Goal: Task Accomplishment & Management: Manage account settings

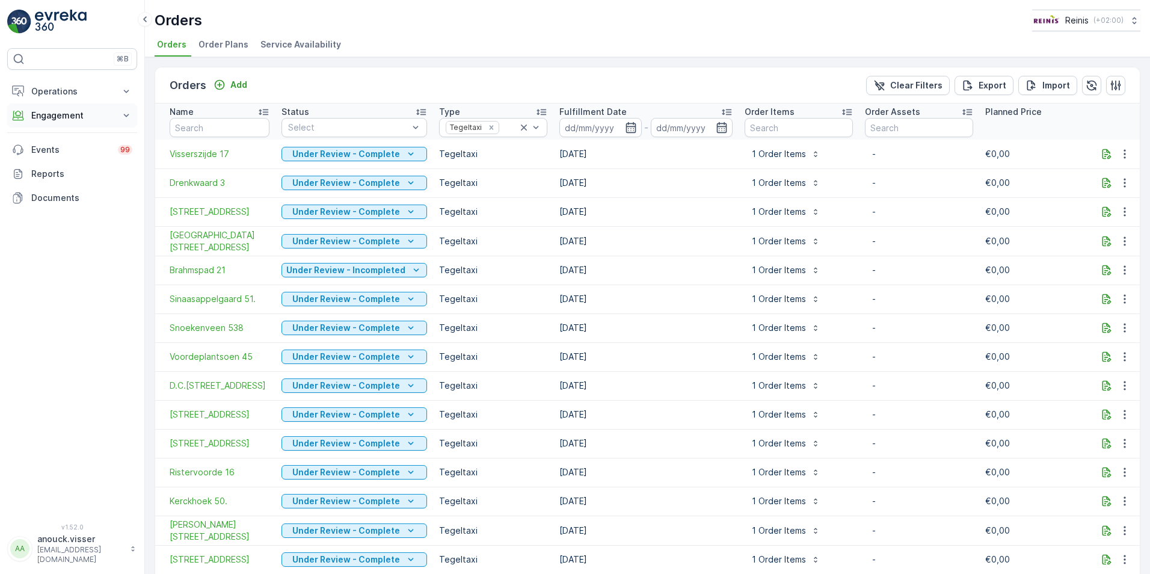
click at [118, 118] on button "Engagement" at bounding box center [72, 115] width 130 height 24
click at [44, 199] on p "Orders" at bounding box center [45, 203] width 28 height 12
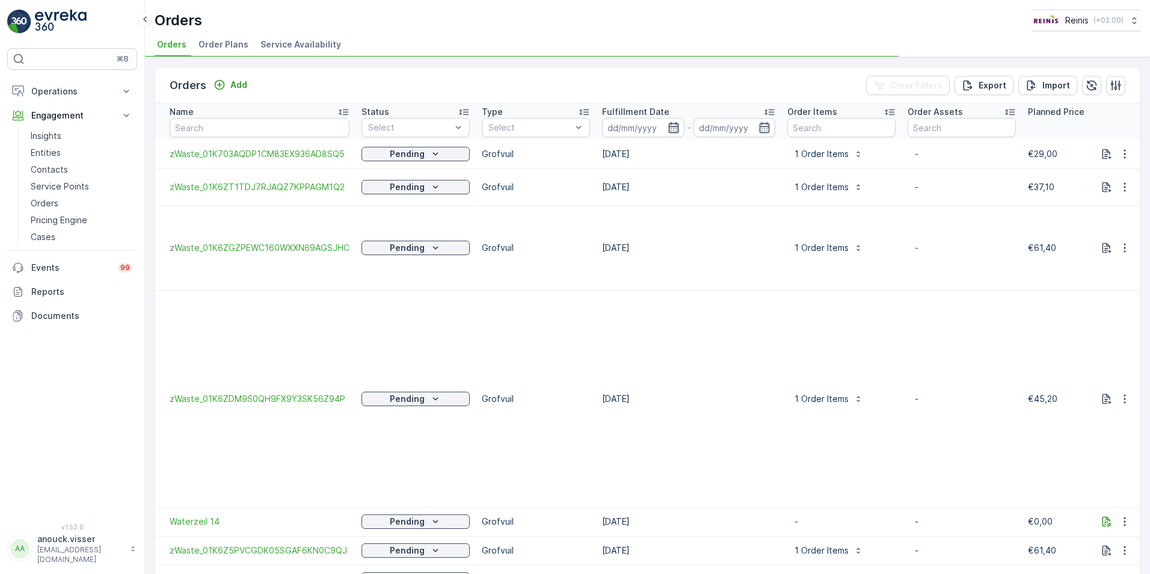
click at [675, 130] on input at bounding box center [643, 127] width 82 height 19
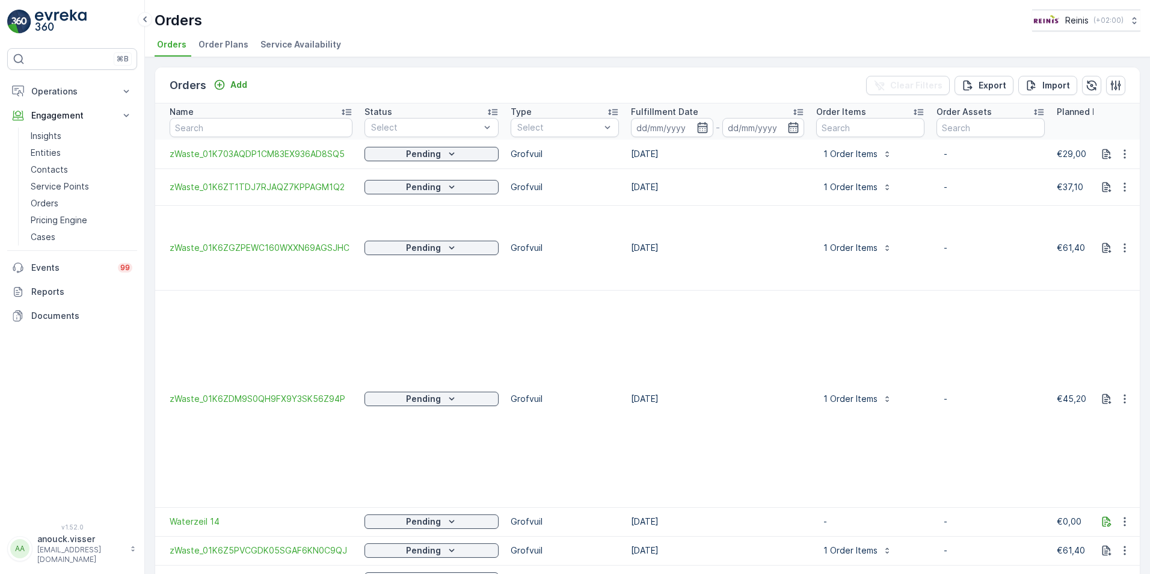
click at [820, 224] on td "1 Order Items" at bounding box center [870, 247] width 120 height 85
click at [326, 47] on span "Service Availability" at bounding box center [300, 44] width 81 height 12
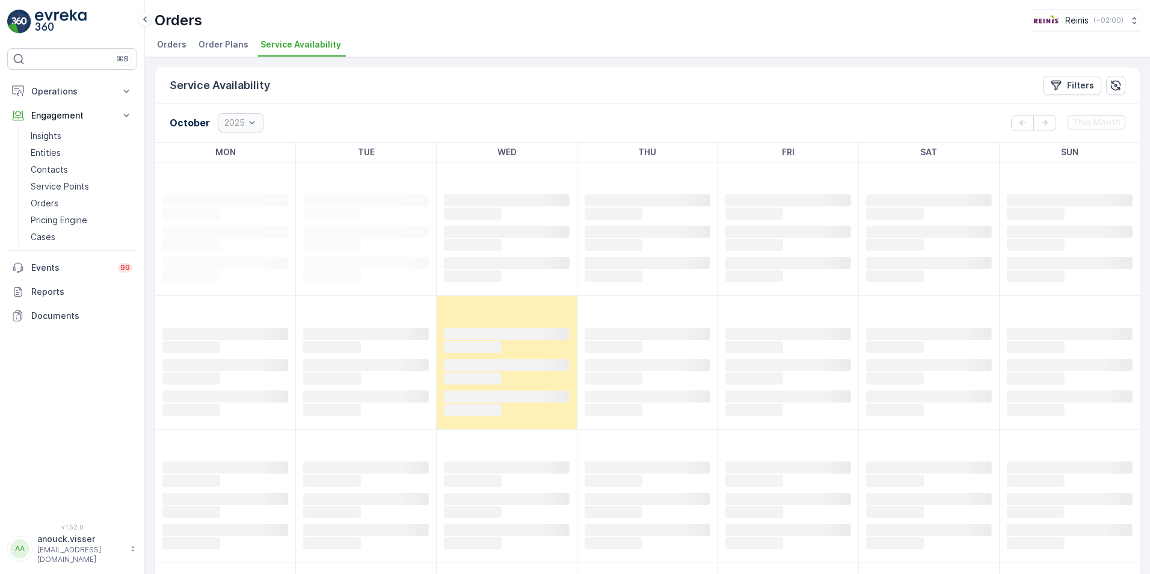
click at [246, 39] on li "Order Plans" at bounding box center [224, 46] width 57 height 20
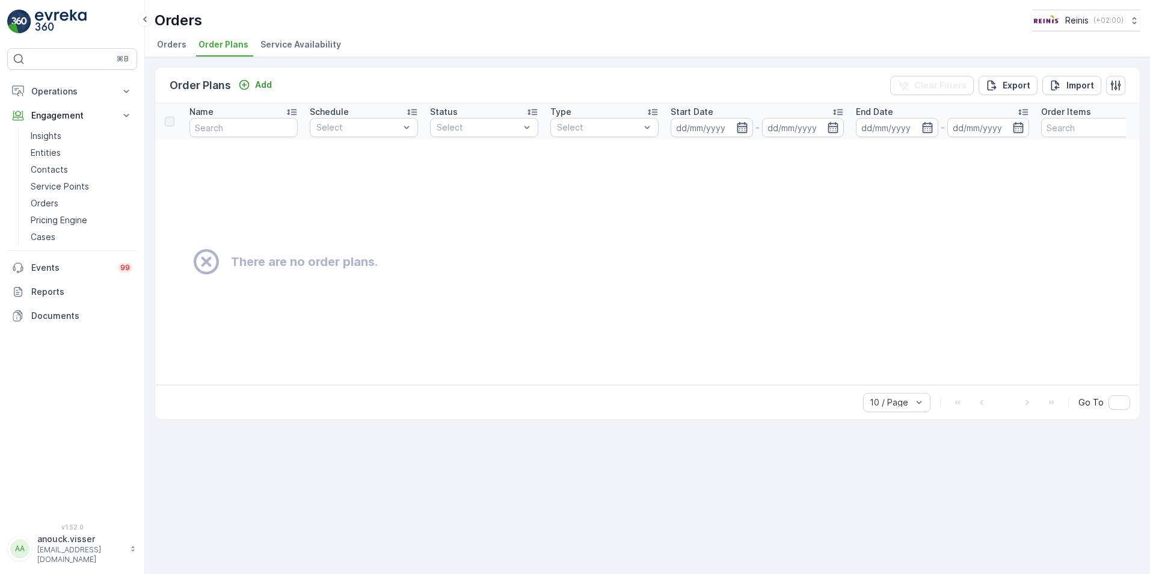
click at [736, 128] on icon "button" at bounding box center [742, 127] width 12 height 12
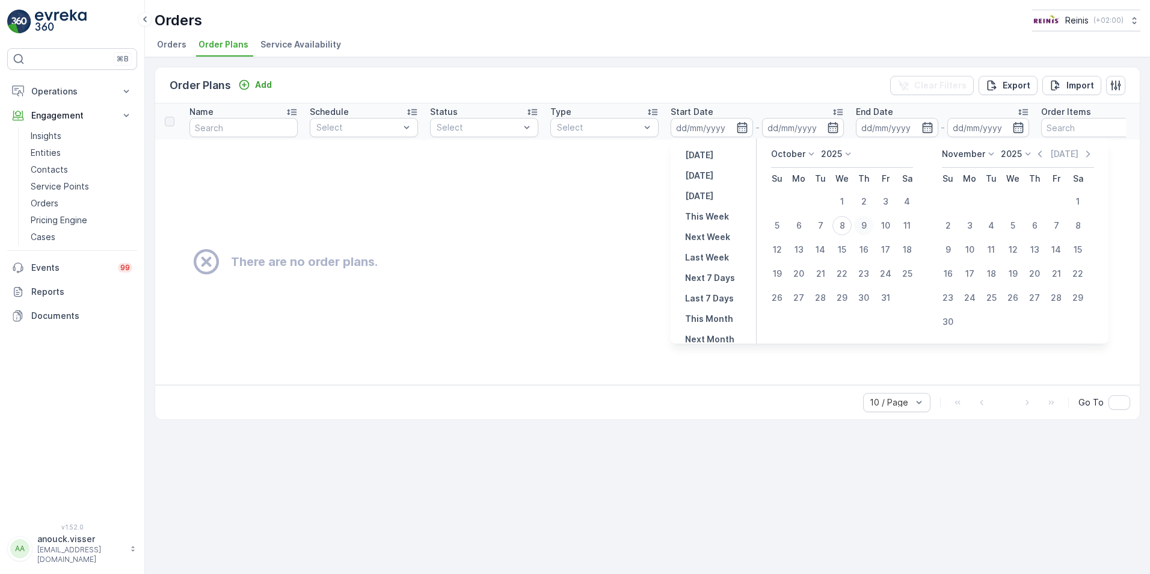
click at [867, 222] on div "9" at bounding box center [863, 225] width 19 height 19
type input "[DATE]"
click at [867, 222] on div "9" at bounding box center [863, 225] width 19 height 19
type input "[DATE]"
click at [577, 181] on td "There are no order plans." at bounding box center [775, 261] width 1240 height 245
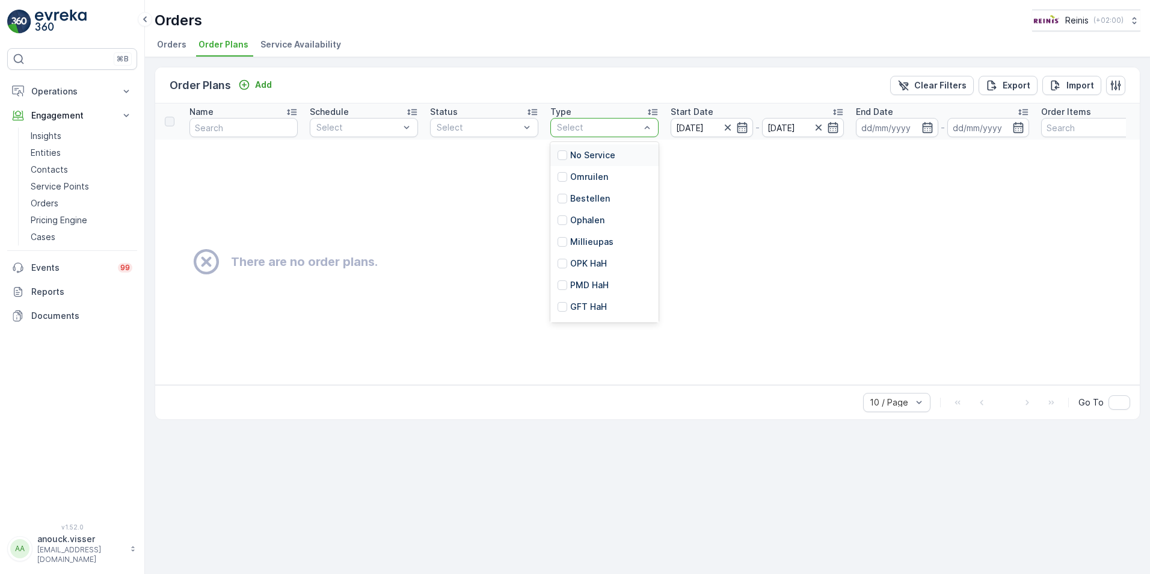
click at [609, 135] on div "Select" at bounding box center [604, 127] width 108 height 19
click at [602, 281] on div "Grofvuil" at bounding box center [604, 288] width 108 height 22
click at [179, 40] on span "Orders" at bounding box center [171, 44] width 29 height 12
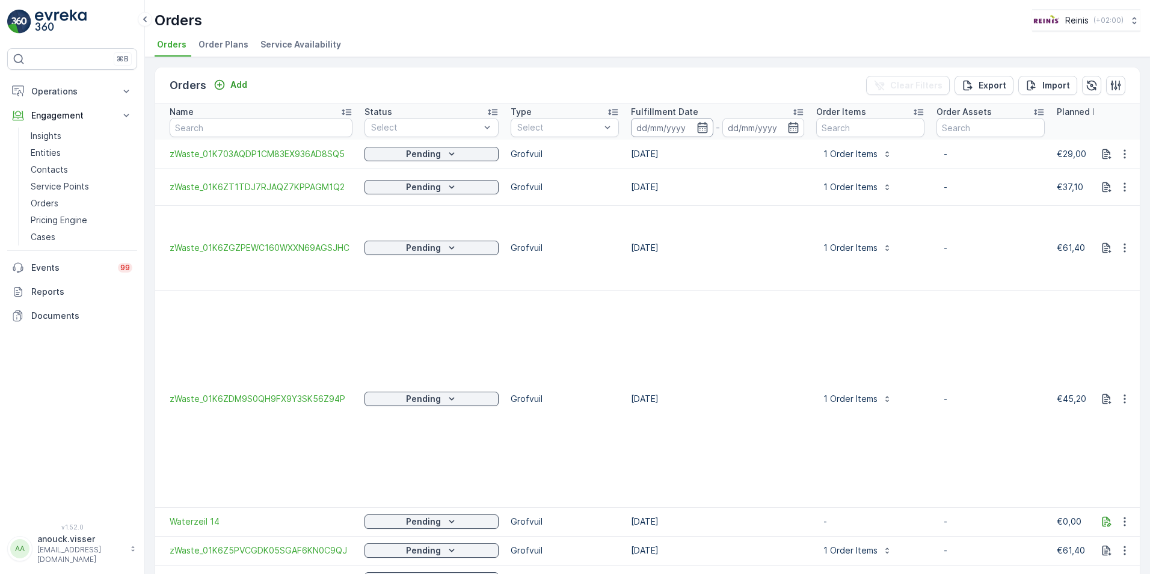
click at [706, 131] on input at bounding box center [672, 127] width 82 height 19
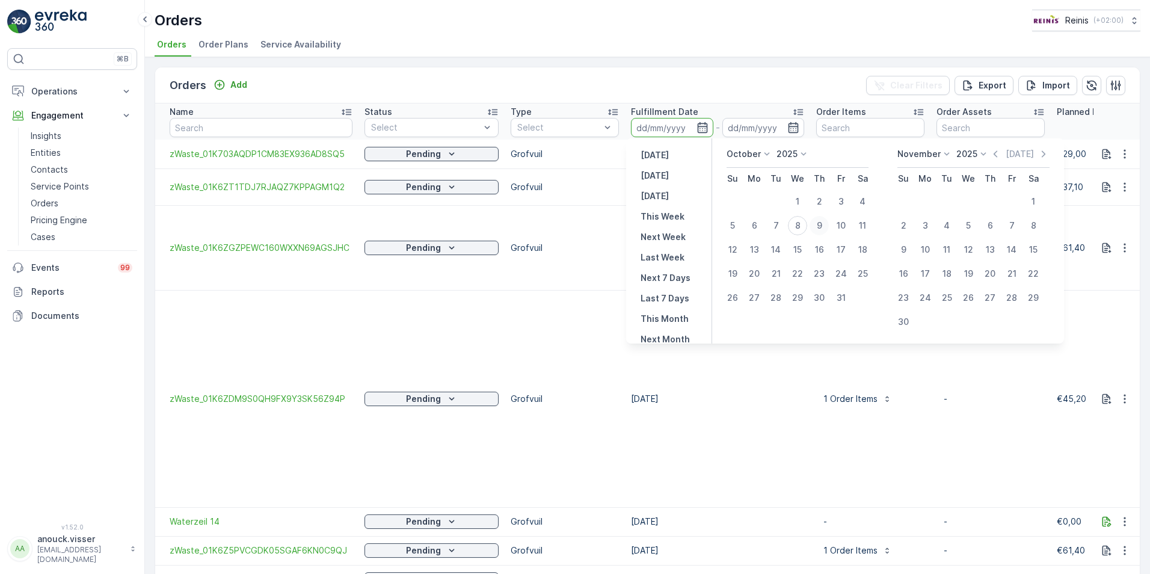
click at [820, 228] on div "9" at bounding box center [818, 225] width 19 height 19
type input "[DATE]"
click at [818, 228] on div "9" at bounding box center [818, 225] width 19 height 19
type input "[DATE]"
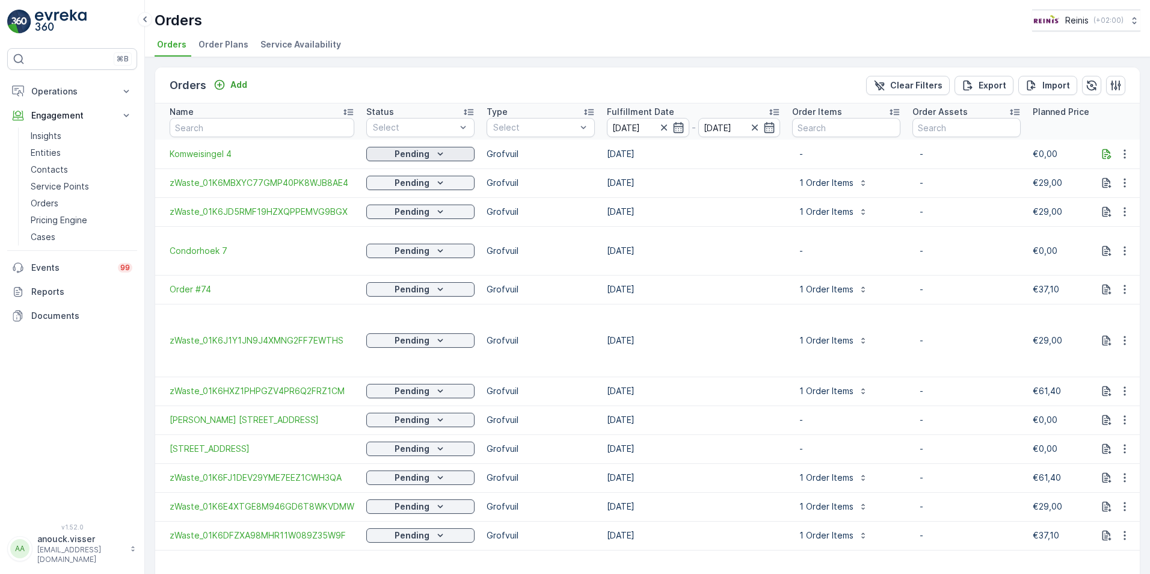
click at [444, 150] on div "Pending" at bounding box center [420, 154] width 99 height 12
click at [442, 239] on div "Escalated" at bounding box center [428, 239] width 125 height 17
click at [438, 184] on icon "Pending" at bounding box center [440, 183] width 12 height 12
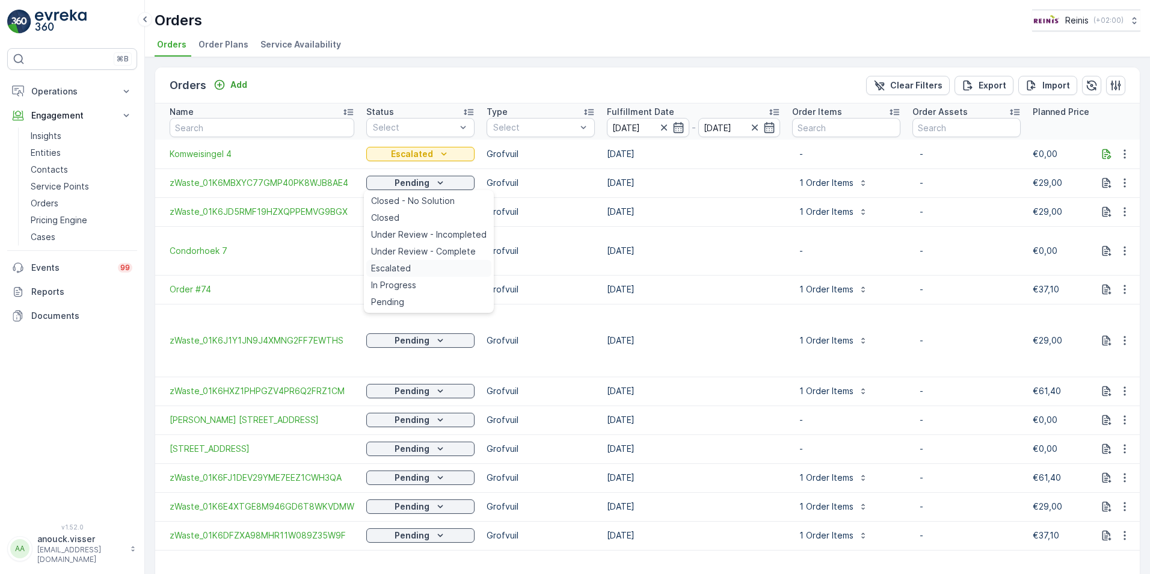
click at [425, 266] on div "Escalated" at bounding box center [428, 268] width 125 height 17
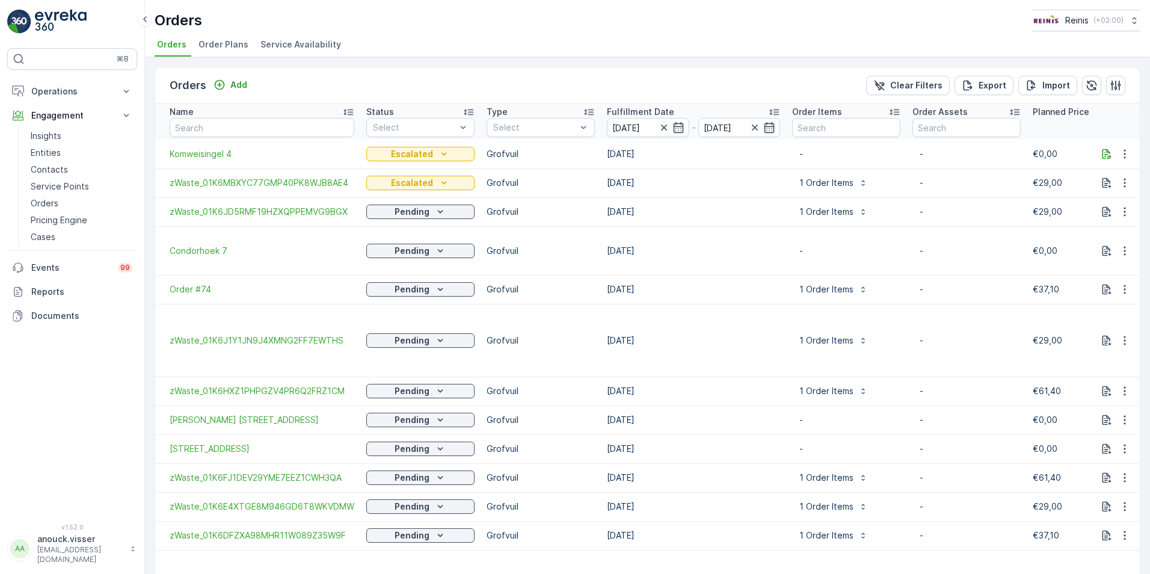
click at [219, 41] on span "Order Plans" at bounding box center [223, 44] width 50 height 12
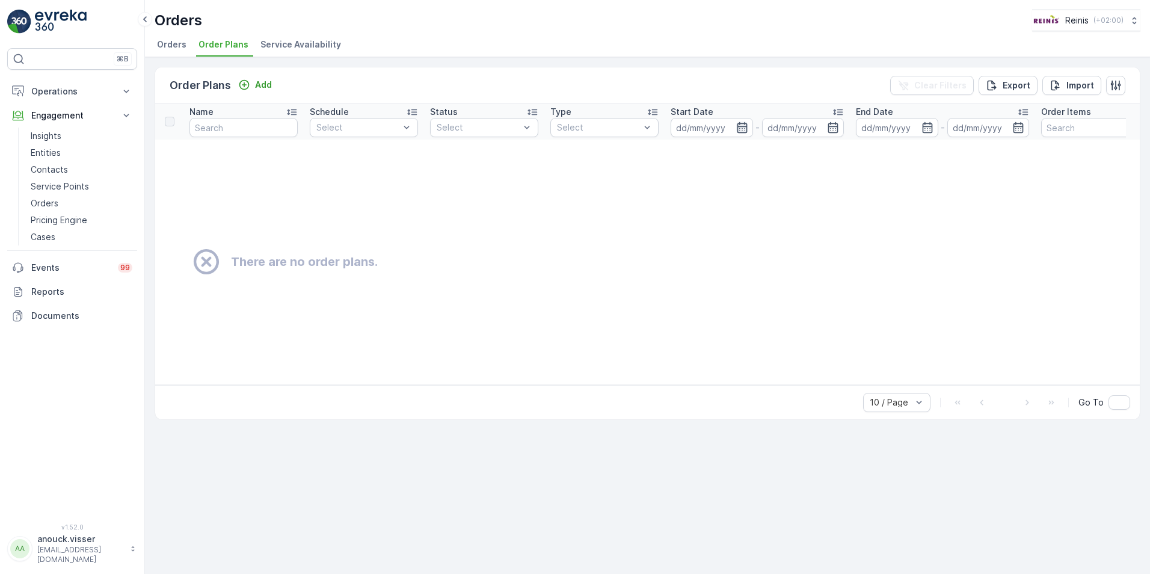
click at [742, 125] on icon "button" at bounding box center [742, 127] width 12 height 12
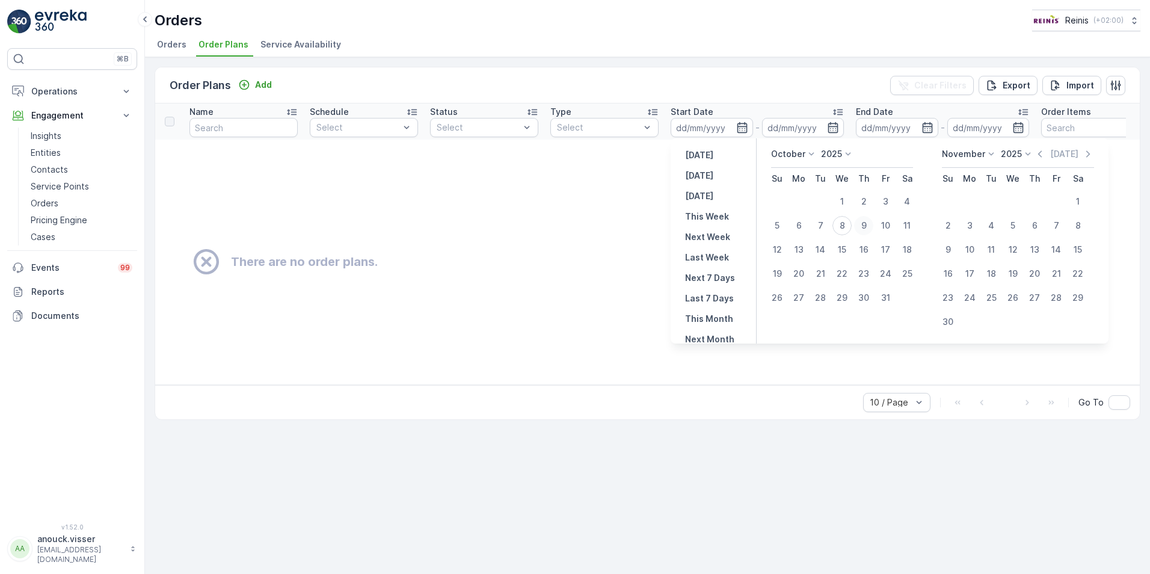
click at [863, 222] on div "9" at bounding box center [863, 225] width 19 height 19
type input "[DATE]"
click at [870, 222] on div "9" at bounding box center [863, 225] width 19 height 19
type input "[DATE]"
click at [578, 215] on td "There are no order plans." at bounding box center [775, 261] width 1240 height 245
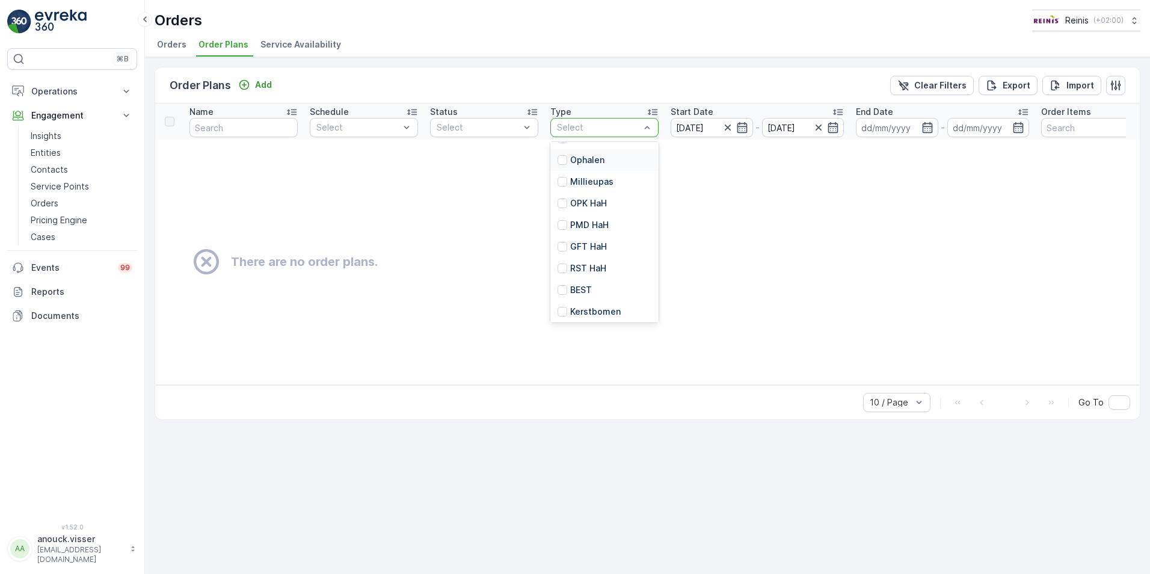
scroll to position [120, 0]
click at [580, 318] on p "Grofvuil" at bounding box center [587, 316] width 34 height 12
drag, startPoint x: 176, startPoint y: 51, endPoint x: 230, endPoint y: 41, distance: 54.5
click at [176, 51] on li "Orders" at bounding box center [173, 46] width 37 height 20
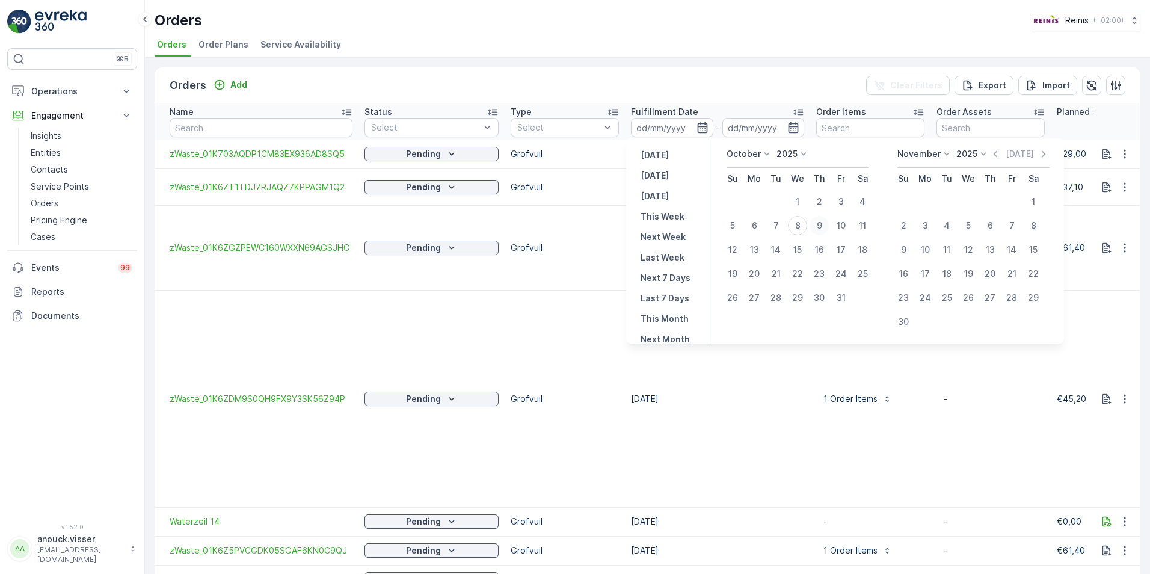
click at [827, 228] on div "9" at bounding box center [818, 225] width 19 height 19
type input "[DATE]"
click at [827, 228] on div "9" at bounding box center [818, 225] width 19 height 19
type input "[DATE]"
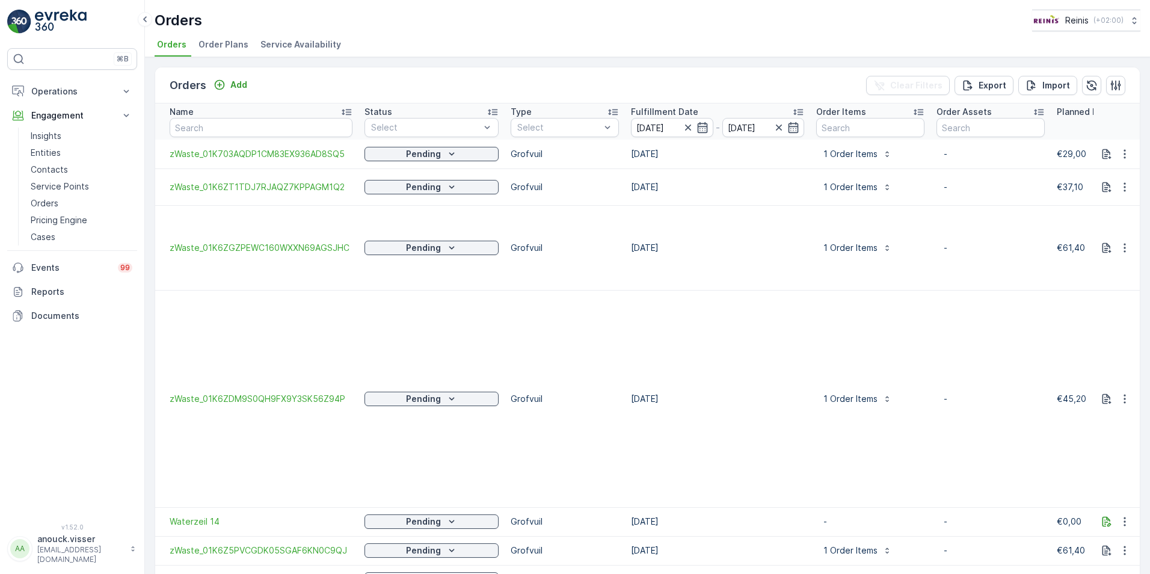
click at [698, 82] on div "Orders Add Clear Filters Export Import" at bounding box center [647, 85] width 984 height 36
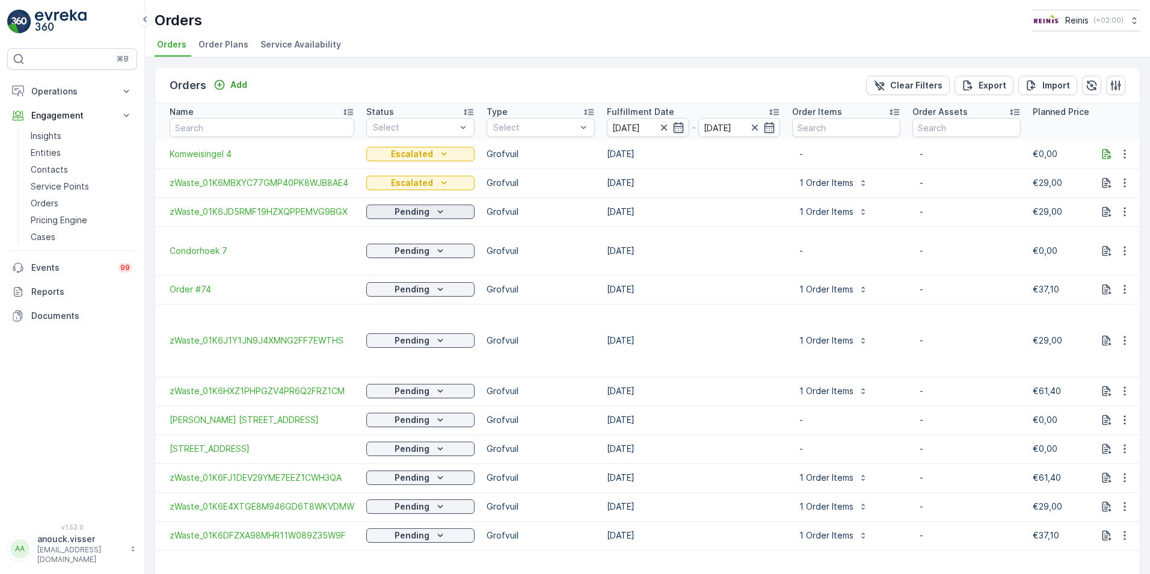
click at [447, 217] on div "Pending" at bounding box center [420, 212] width 99 height 12
click at [399, 295] on span "Escalated" at bounding box center [391, 297] width 40 height 12
click at [434, 247] on icon "Pending" at bounding box center [440, 251] width 12 height 12
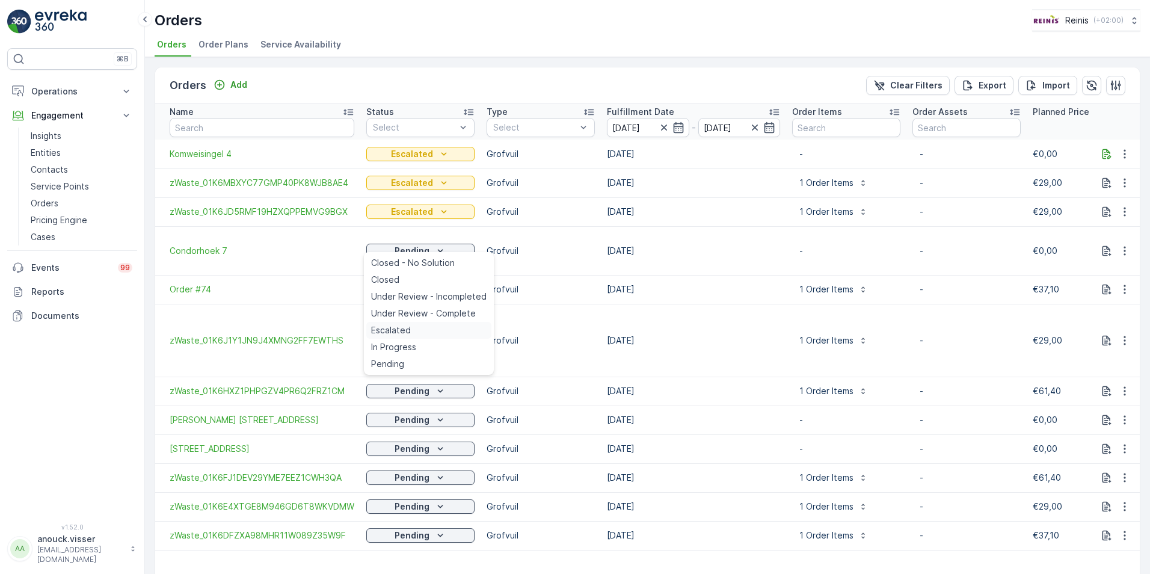
click at [406, 327] on span "Escalated" at bounding box center [391, 330] width 40 height 12
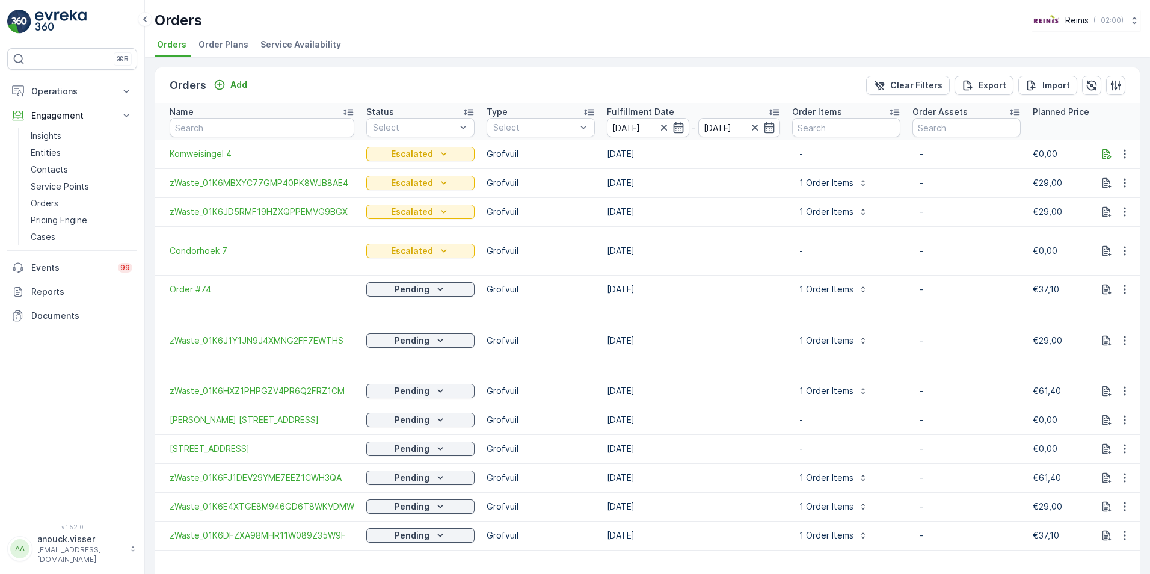
click at [1123, 154] on icon "button" at bounding box center [1124, 154] width 12 height 12
click at [1123, 187] on span "Link Work Order" at bounding box center [1104, 189] width 63 height 12
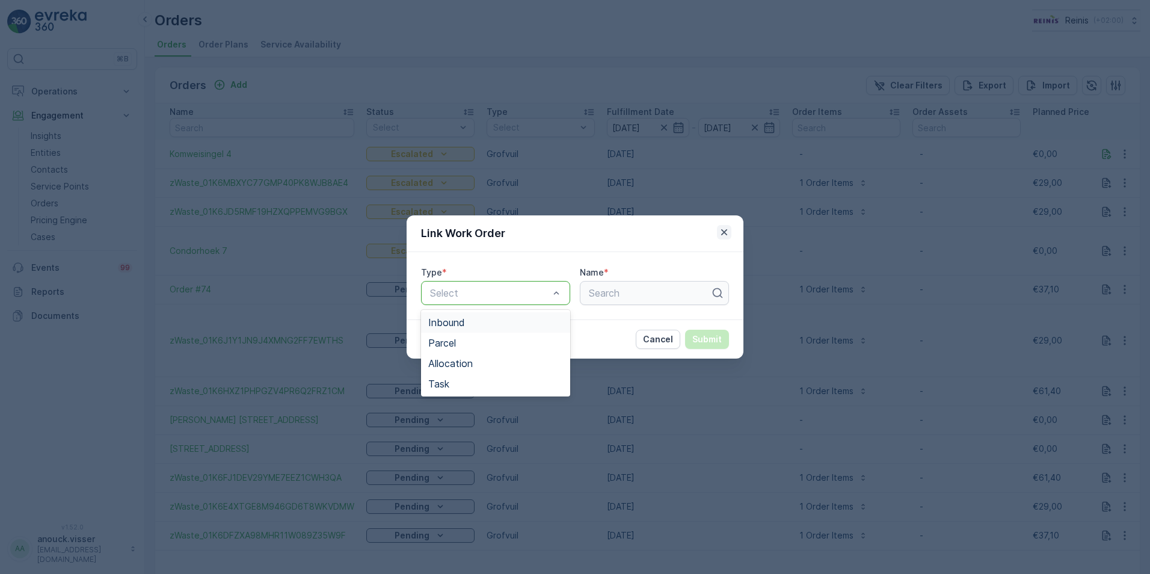
click at [727, 233] on icon "button" at bounding box center [724, 232] width 12 height 12
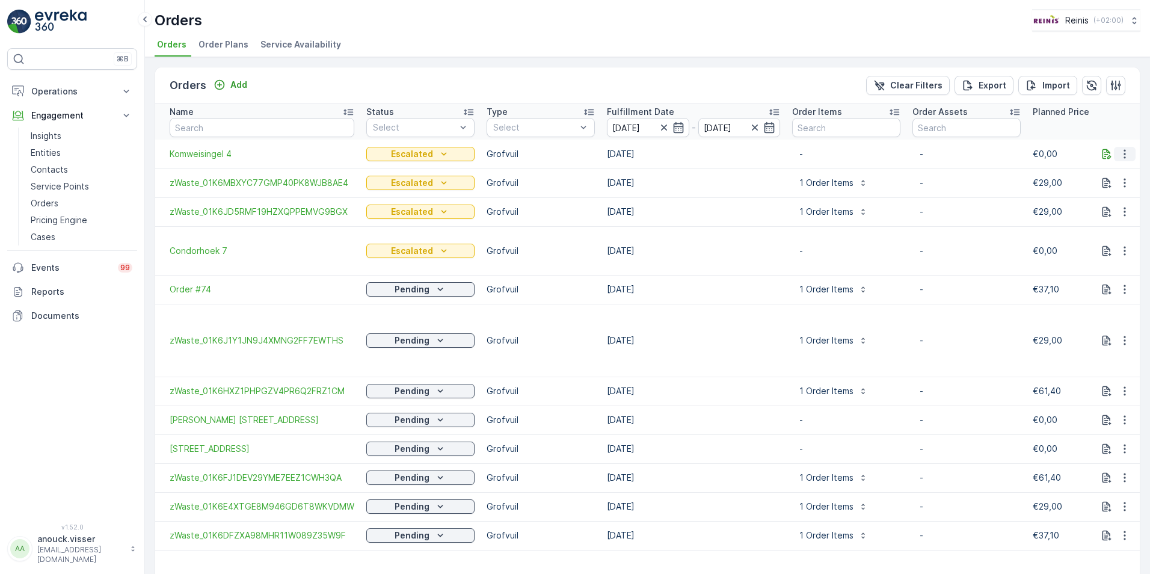
click at [1121, 152] on icon "button" at bounding box center [1124, 154] width 12 height 12
click at [1120, 173] on span "See more details" at bounding box center [1107, 172] width 69 height 12
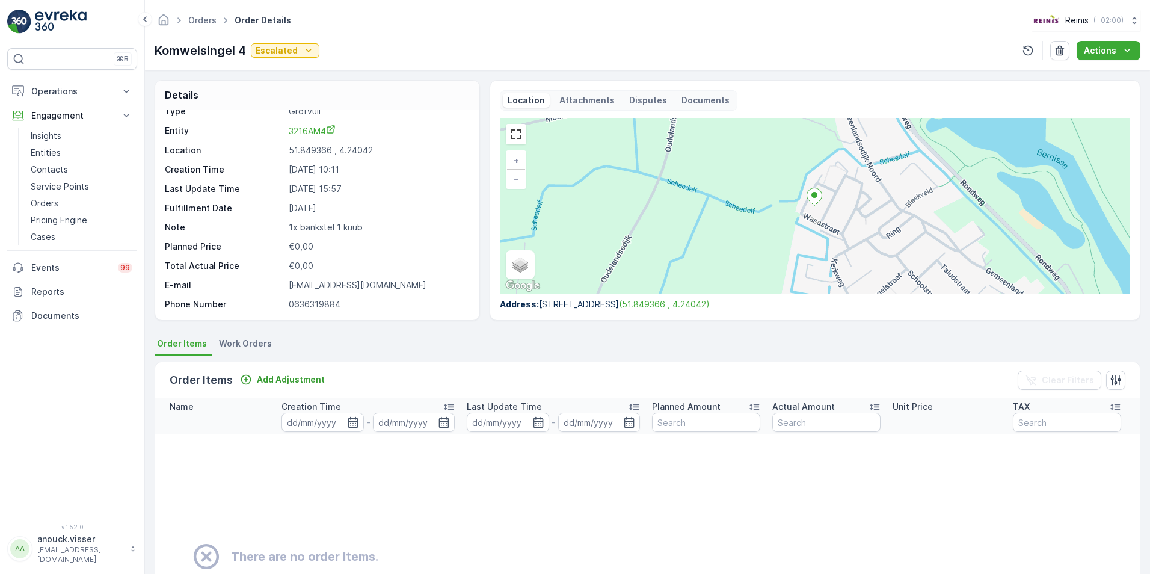
click at [239, 335] on li "Work Orders" at bounding box center [246, 345] width 60 height 20
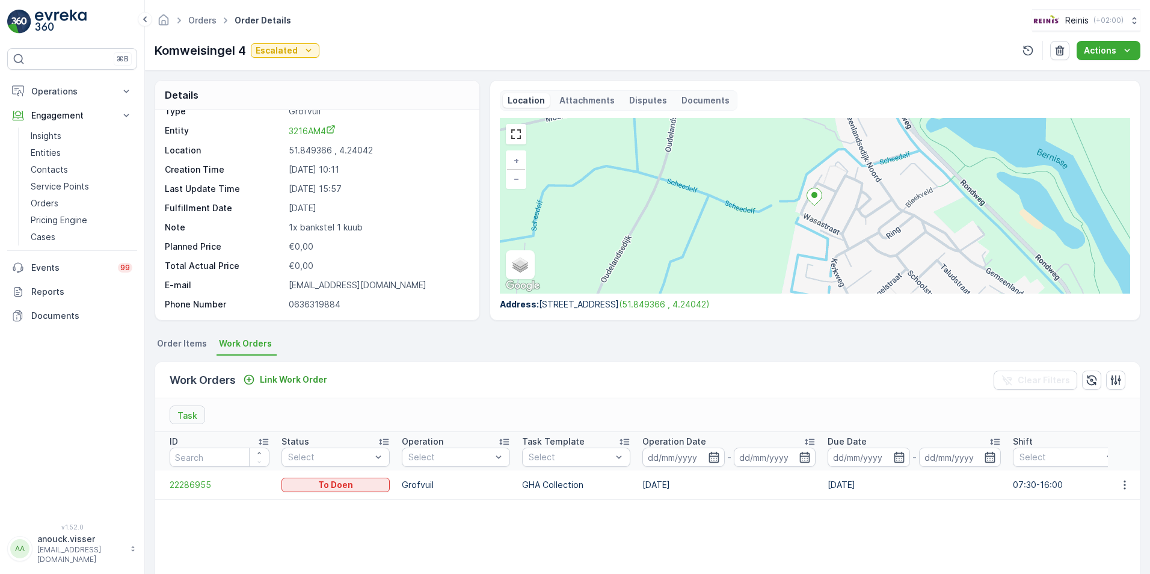
click at [1031, 491] on td "07:30-16:00" at bounding box center [1067, 484] width 120 height 29
click at [517, 486] on td "GHA Collection" at bounding box center [576, 484] width 120 height 29
click at [1119, 488] on icon "button" at bounding box center [1124, 485] width 12 height 12
click at [370, 516] on table "ID Status Select Operation Select Task Template Select Operation Date - Due Dat…" at bounding box center [991, 579] width 1673 height 295
click at [144, 19] on icon at bounding box center [145, 19] width 4 height 6
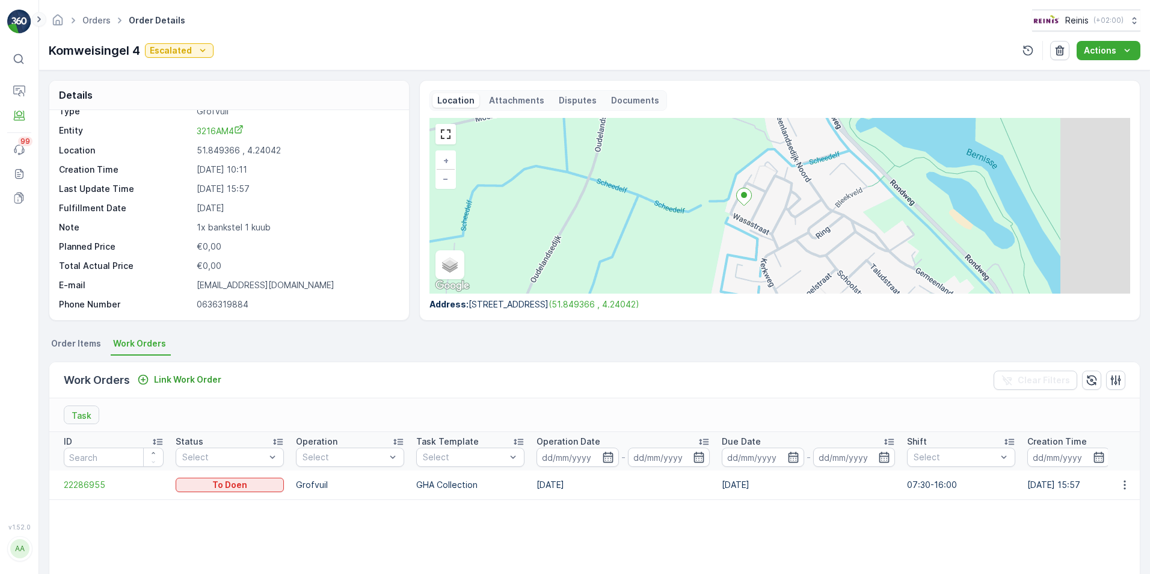
click at [40, 20] on icon at bounding box center [38, 19] width 13 height 14
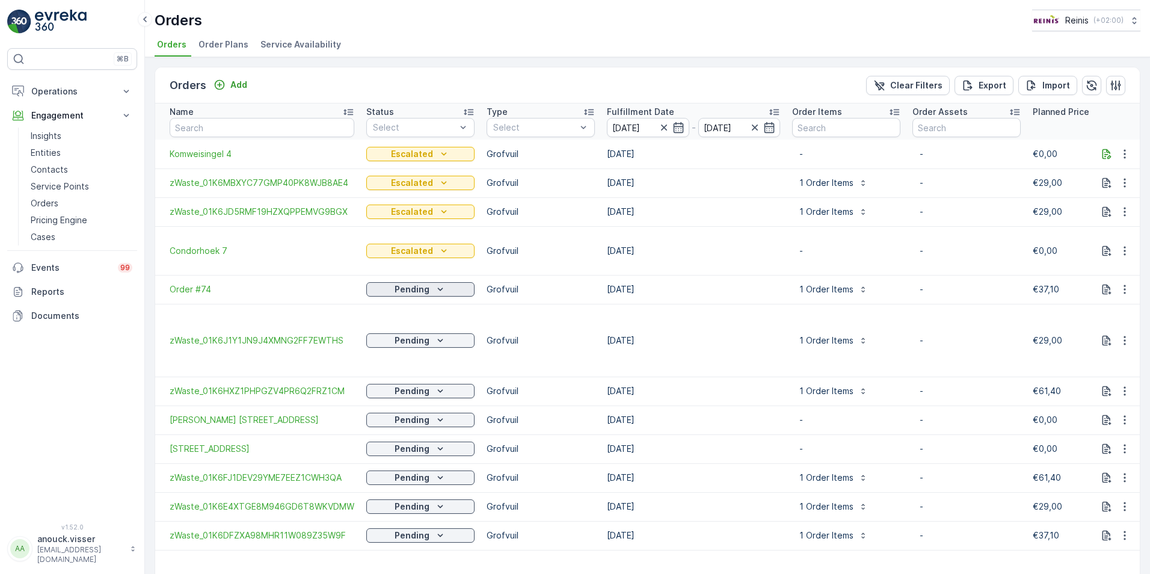
click at [444, 283] on div "Pending" at bounding box center [420, 289] width 99 height 12
click at [425, 363] on div "Escalated" at bounding box center [428, 362] width 125 height 17
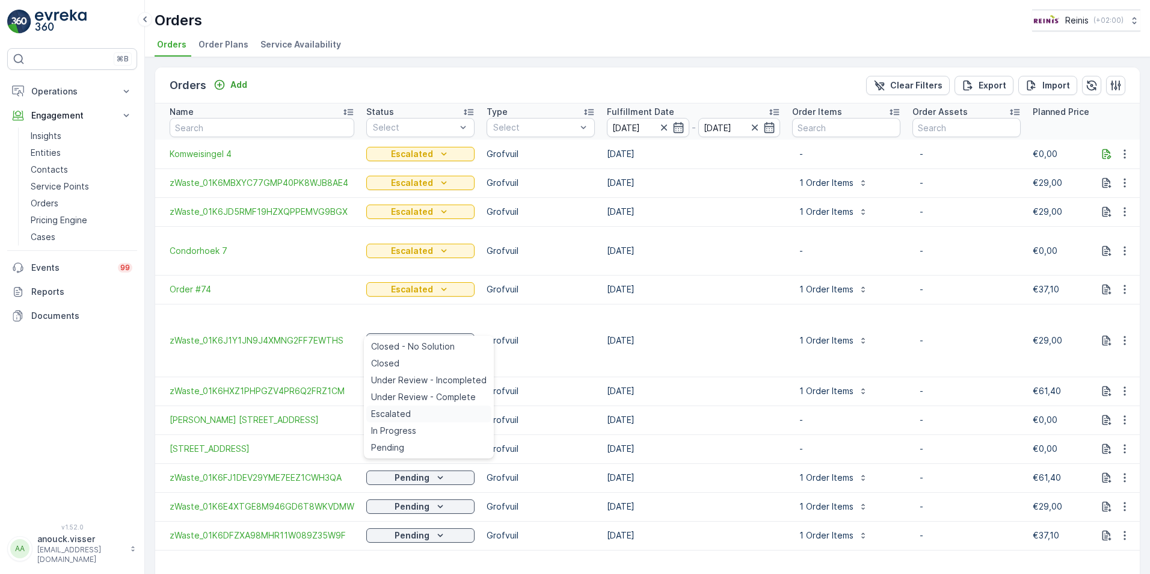
click at [405, 417] on span "Escalated" at bounding box center [391, 414] width 40 height 12
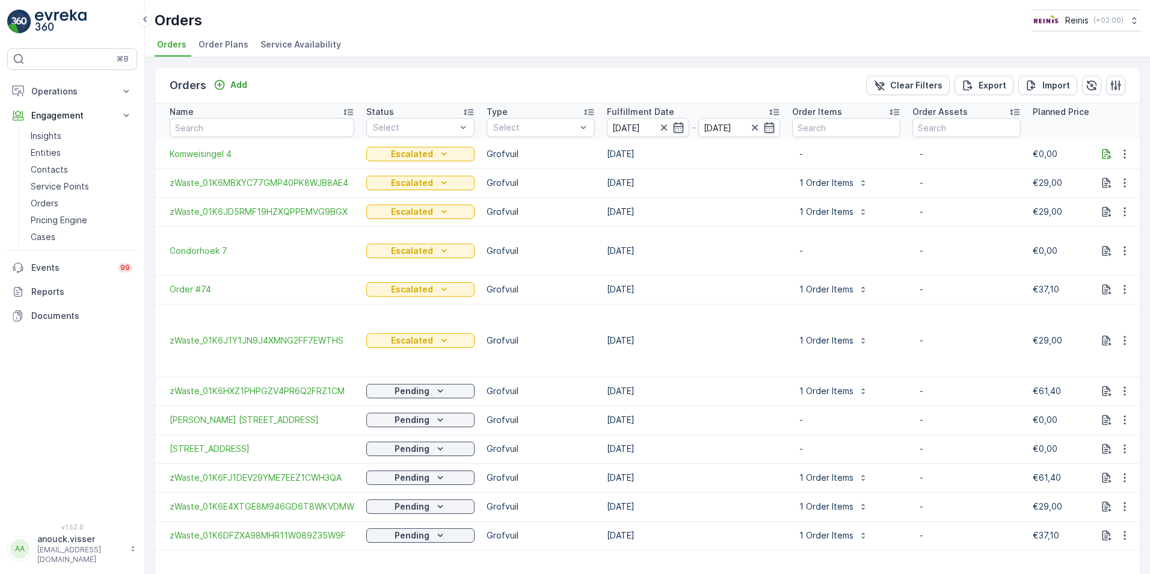
click at [437, 385] on icon "Pending" at bounding box center [440, 391] width 12 height 12
click at [410, 461] on div "Escalated" at bounding box center [428, 464] width 125 height 17
click at [438, 414] on icon "Pending" at bounding box center [440, 420] width 12 height 12
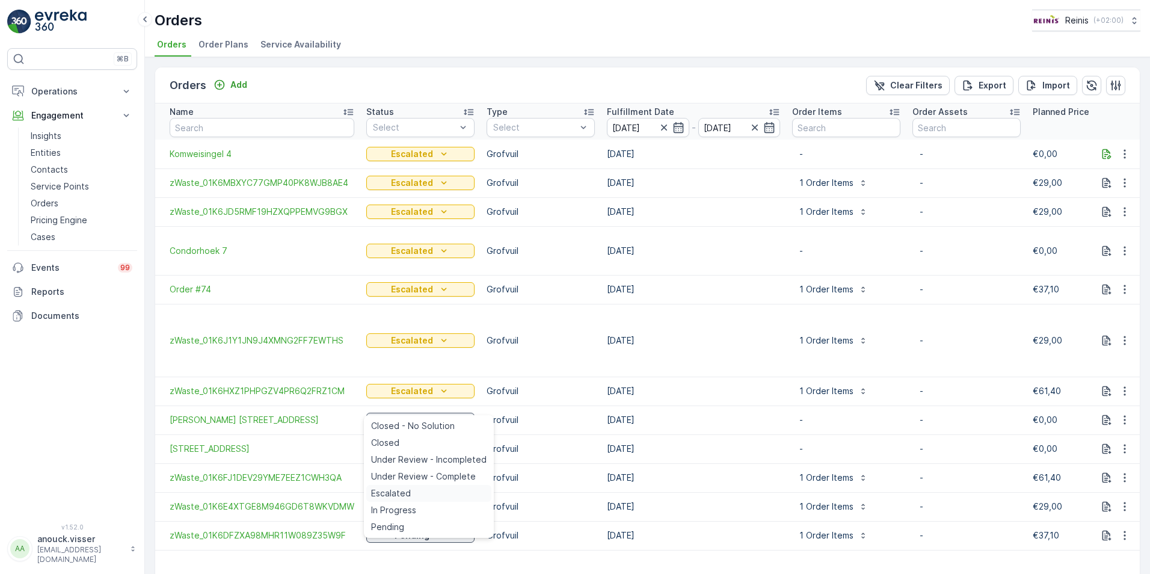
click at [417, 498] on div "Escalated" at bounding box center [428, 493] width 125 height 17
click at [440, 443] on icon "Pending" at bounding box center [440, 449] width 12 height 12
click at [418, 521] on div "Escalated" at bounding box center [428, 522] width 125 height 17
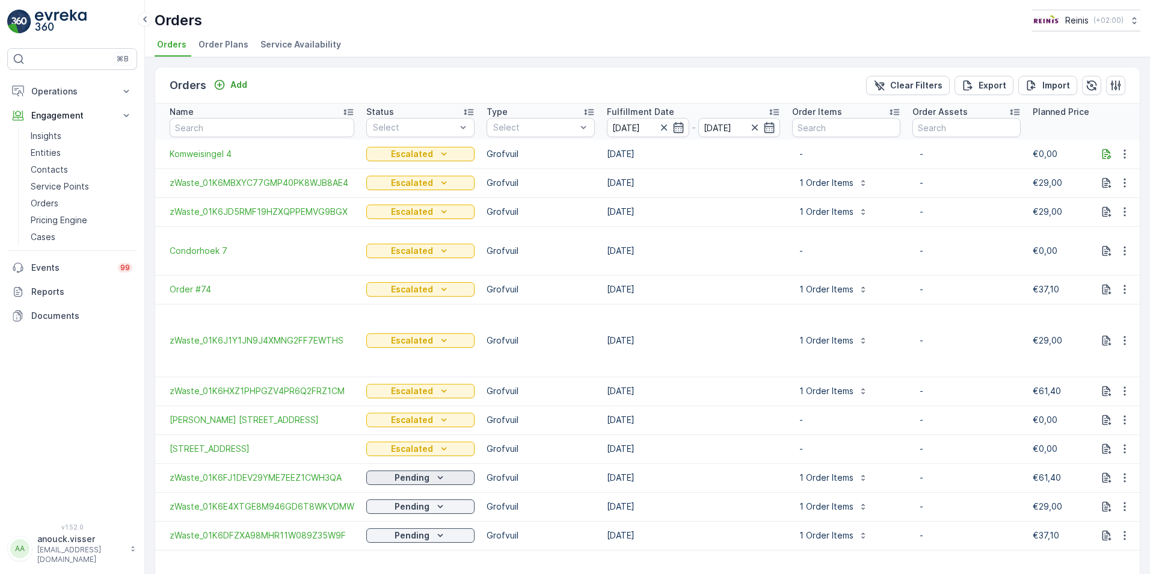
click at [438, 471] on icon "Pending" at bounding box center [440, 477] width 12 height 12
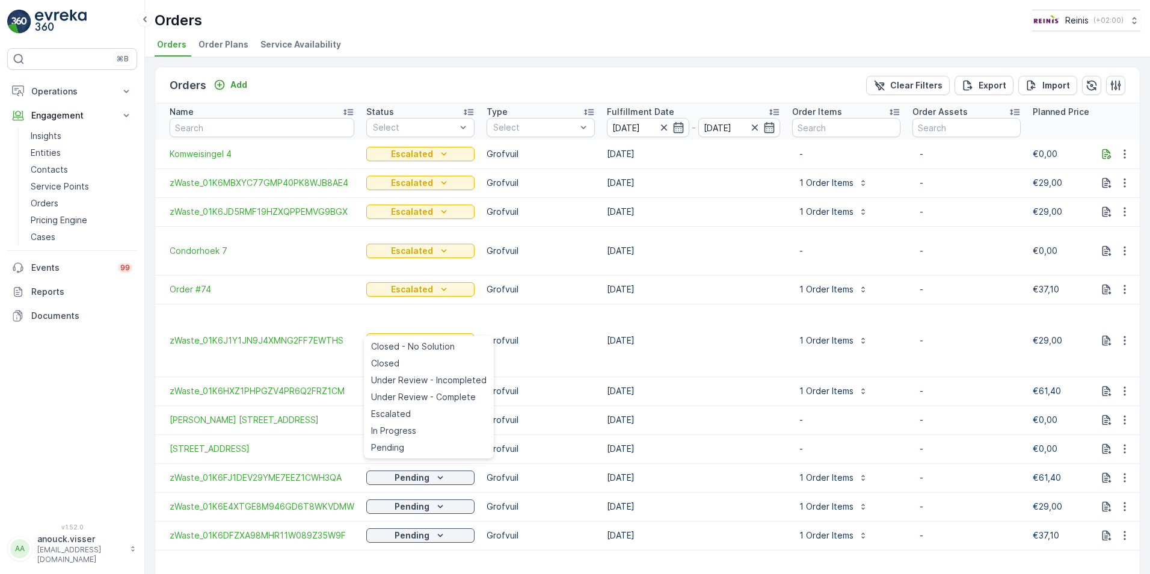
click at [416, 415] on div "Escalated" at bounding box center [428, 413] width 125 height 17
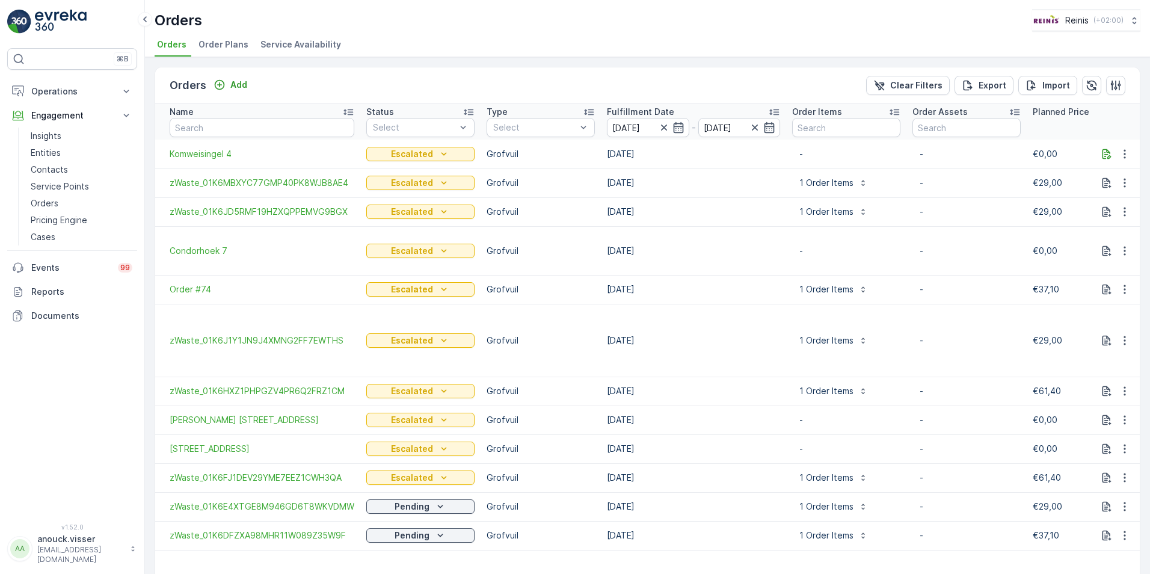
click at [438, 500] on icon "Pending" at bounding box center [440, 506] width 12 height 12
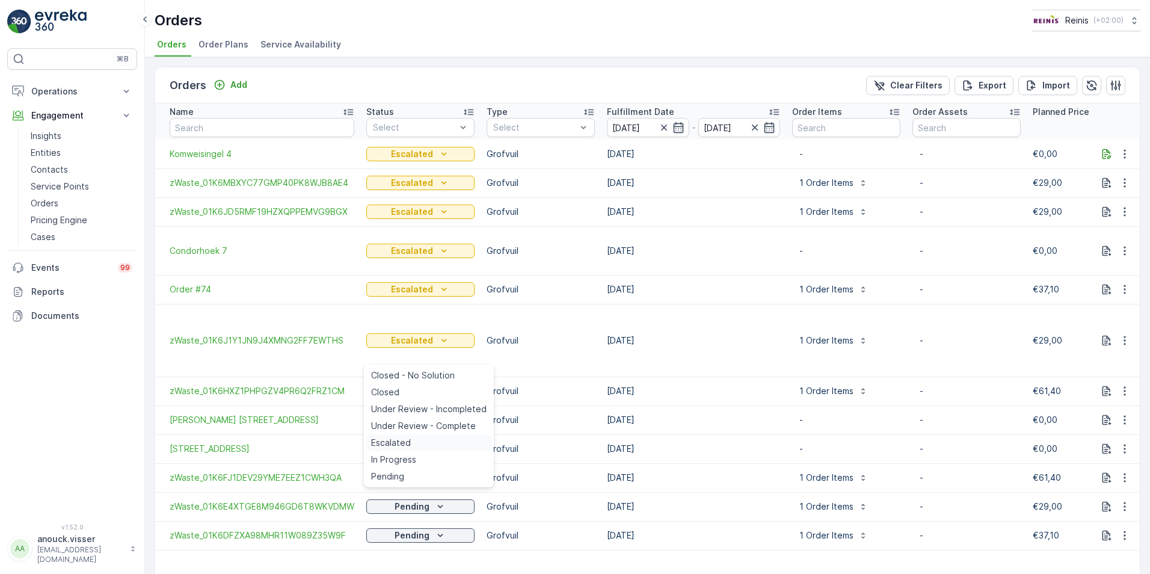
click at [417, 442] on div "Escalated" at bounding box center [428, 442] width 125 height 17
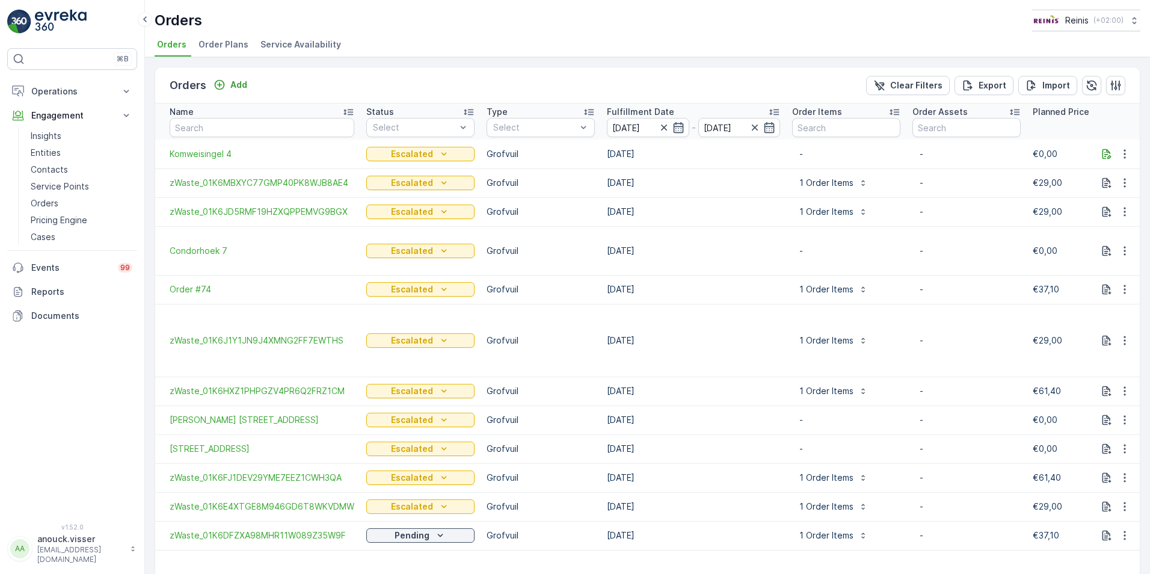
click at [438, 533] on icon "Pending" at bounding box center [440, 534] width 5 height 3
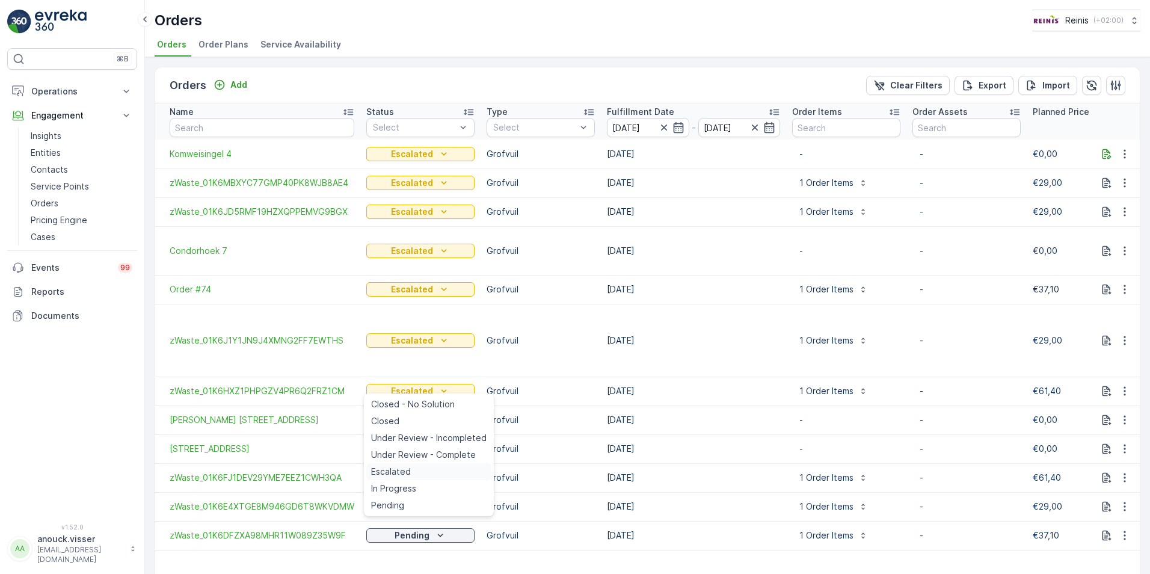
click at [420, 474] on div "Escalated" at bounding box center [428, 471] width 125 height 17
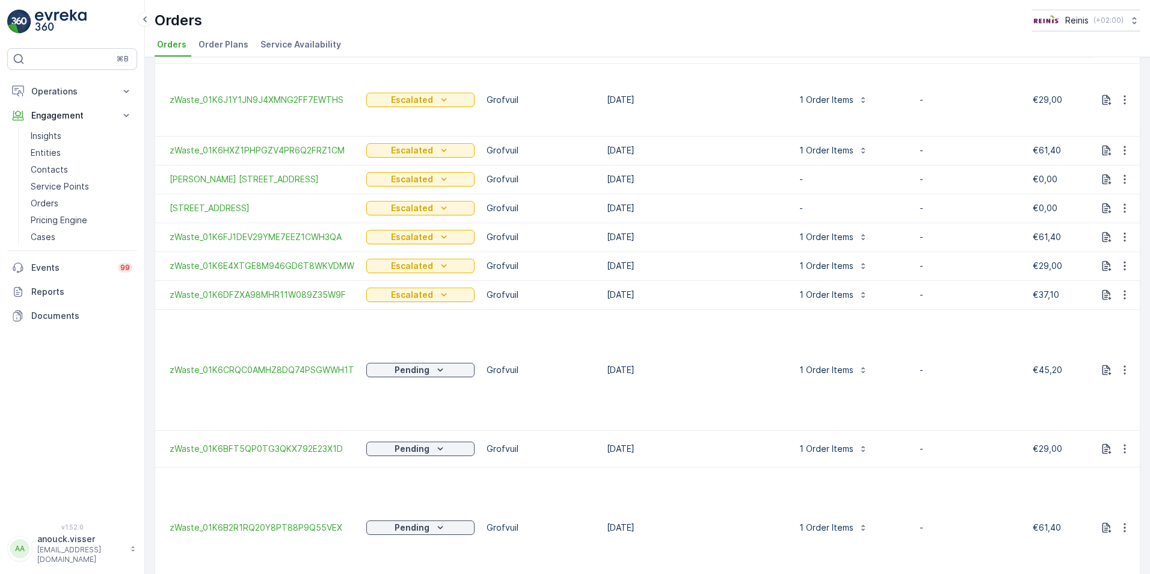
scroll to position [301, 0]
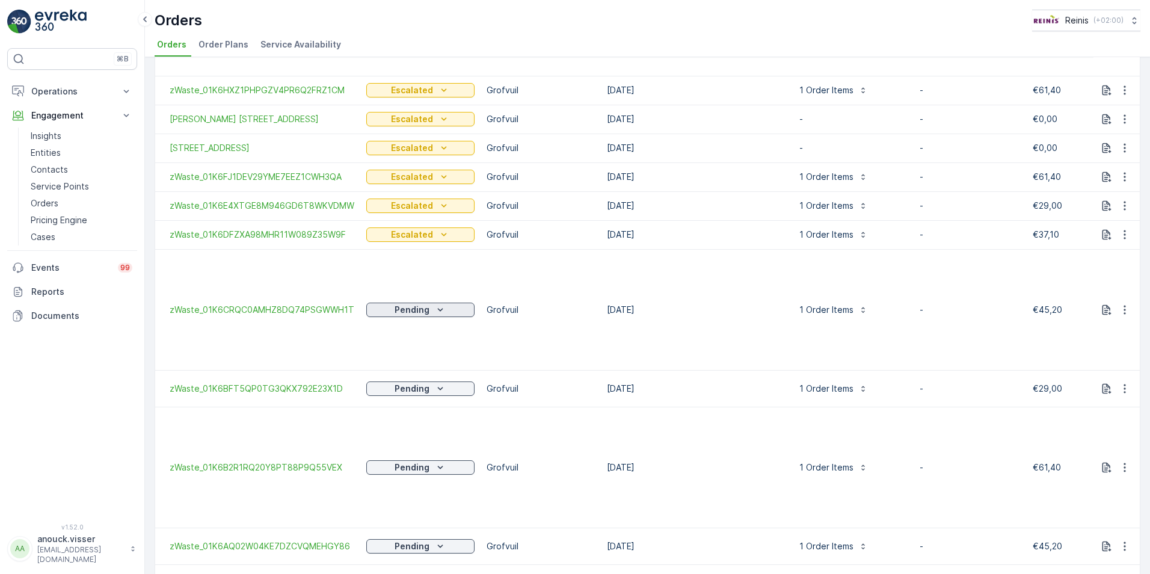
click at [440, 304] on icon "Pending" at bounding box center [440, 310] width 12 height 12
click at [408, 382] on span "Escalated" at bounding box center [391, 383] width 40 height 12
click at [436, 382] on icon "Pending" at bounding box center [440, 388] width 12 height 12
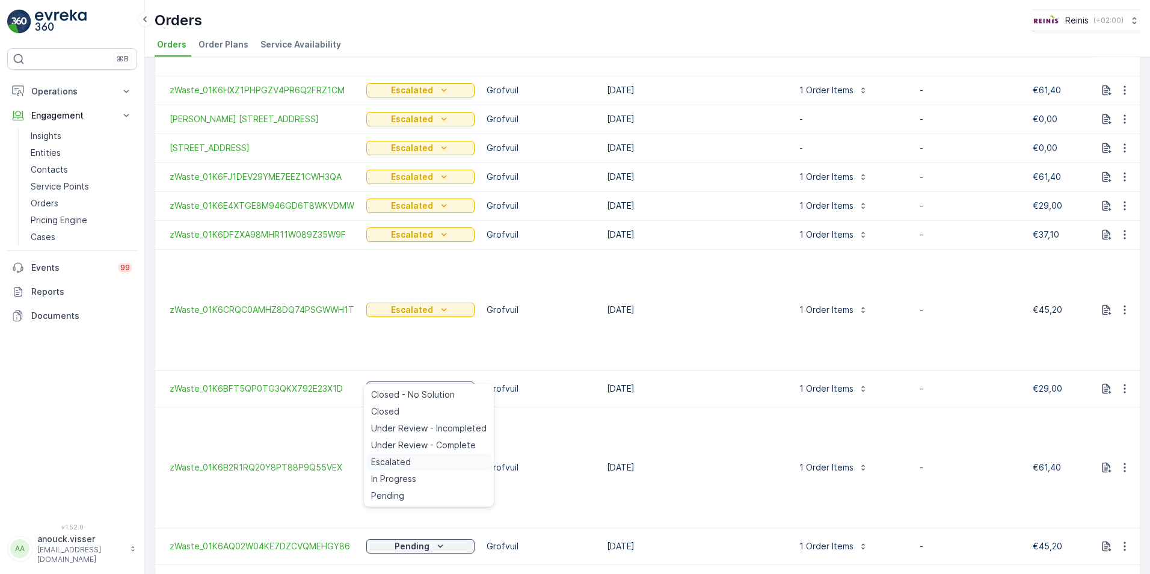
click at [419, 462] on div "Escalated" at bounding box center [428, 461] width 125 height 17
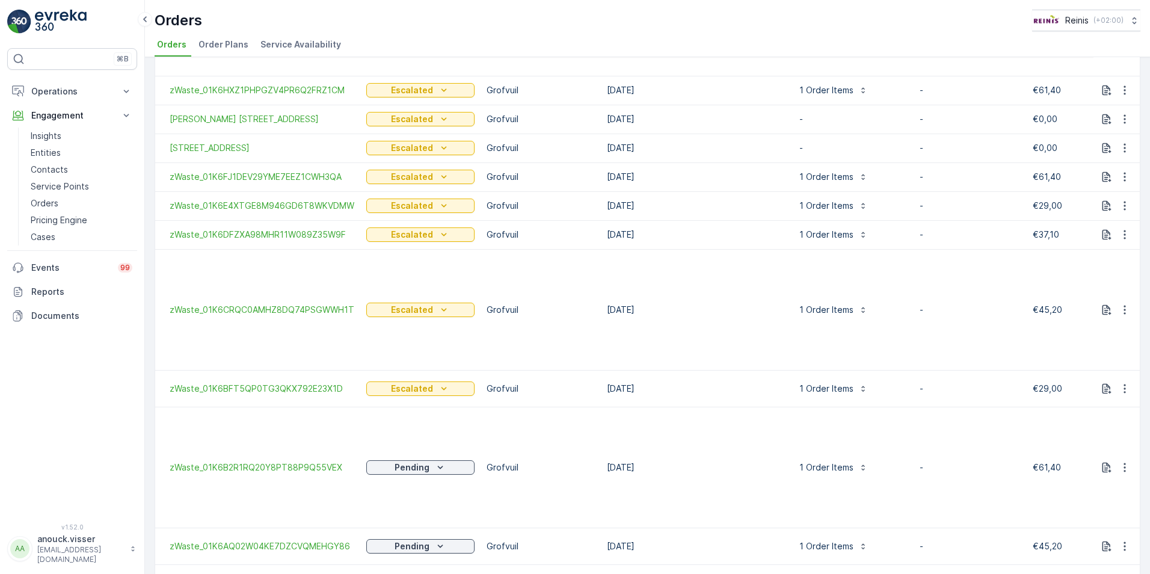
click at [444, 461] on div "Pending" at bounding box center [420, 467] width 99 height 12
click at [428, 400] on div "Escalated" at bounding box center [428, 403] width 125 height 17
click at [434, 540] on icon "Pending" at bounding box center [440, 546] width 12 height 12
click at [411, 480] on div "Escalated" at bounding box center [428, 482] width 125 height 17
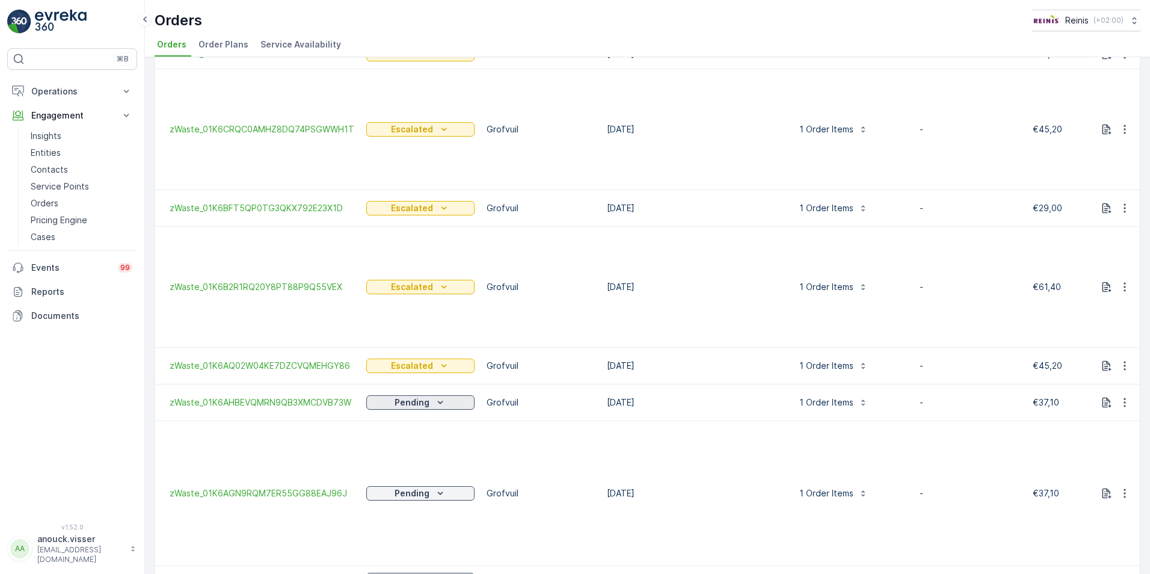
click at [428, 396] on div "Pending" at bounding box center [420, 402] width 99 height 12
click at [428, 474] on div "Escalated" at bounding box center [428, 475] width 125 height 17
click at [428, 487] on div "Pending" at bounding box center [420, 493] width 99 height 12
click at [424, 423] on div "Escalated" at bounding box center [428, 423] width 125 height 17
click at [438, 573] on icon "Pending" at bounding box center [440, 580] width 12 height 12
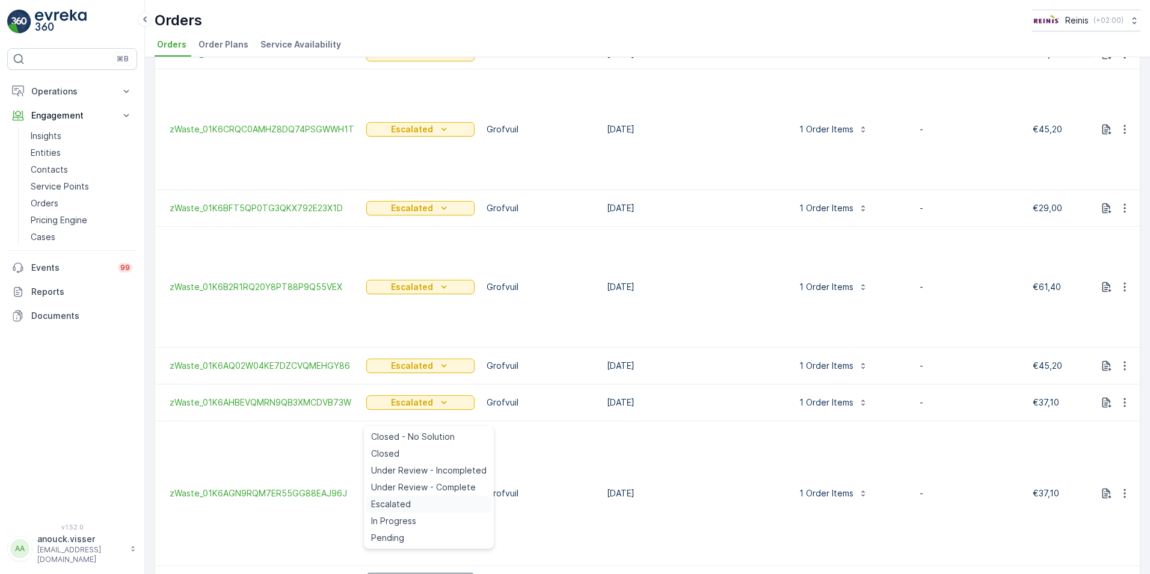
click at [402, 501] on span "Escalated" at bounding box center [391, 504] width 40 height 12
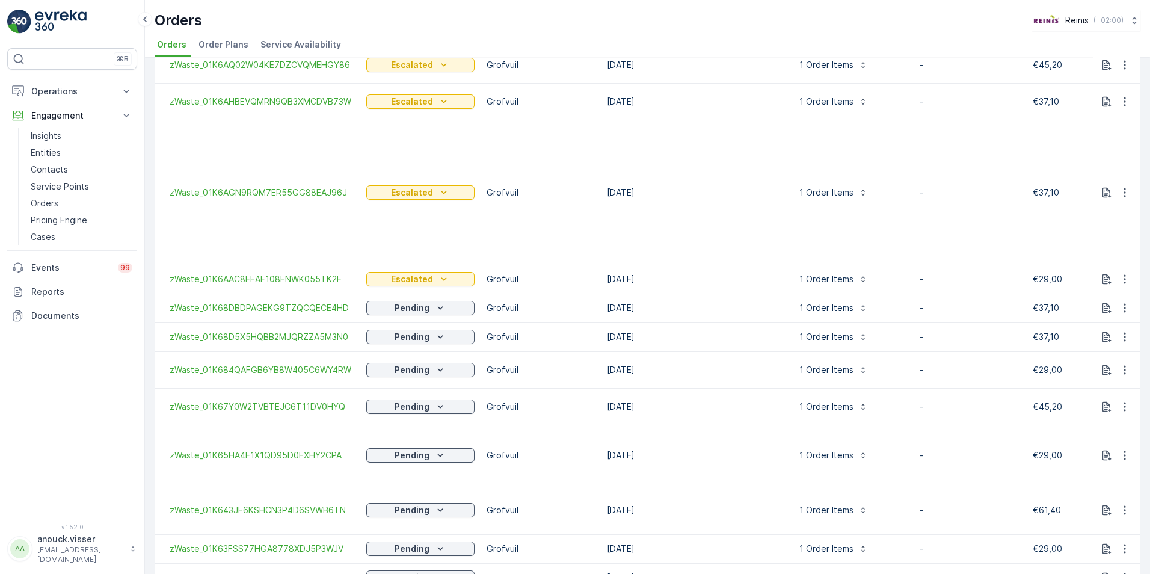
scroll to position [842, 0]
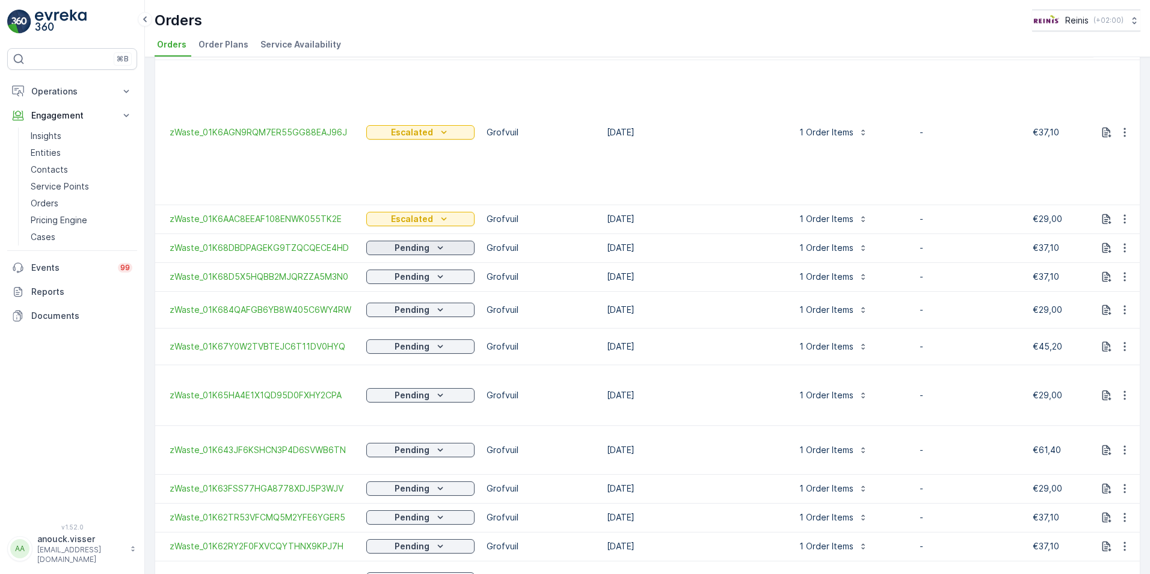
click at [429, 242] on div "Pending" at bounding box center [420, 248] width 99 height 12
click at [412, 314] on div "Escalated" at bounding box center [428, 309] width 125 height 17
click at [442, 271] on icon "Pending" at bounding box center [440, 277] width 12 height 12
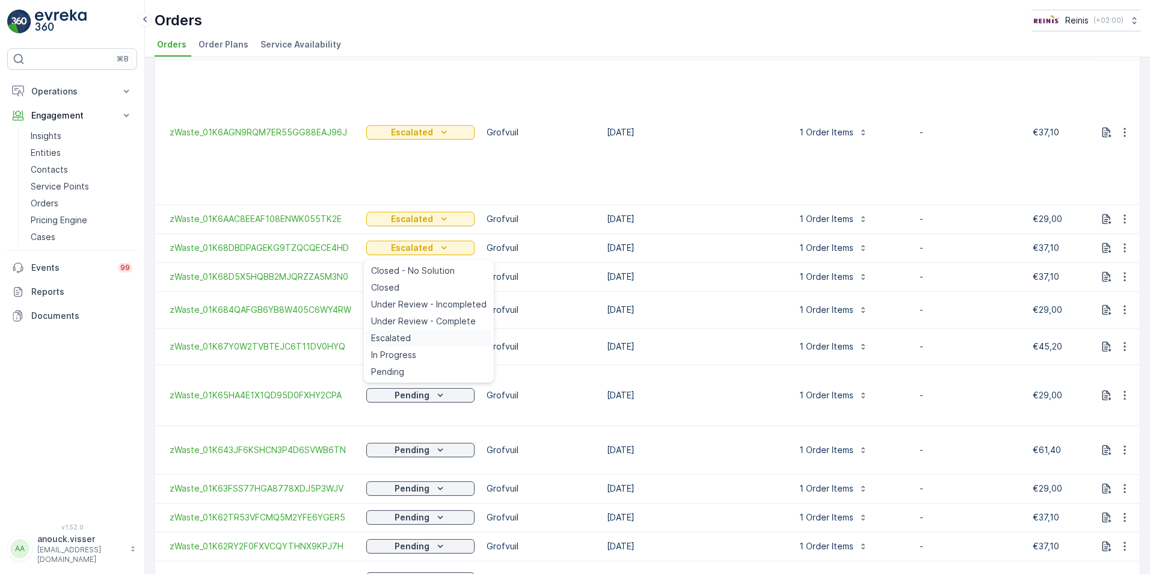
click at [415, 343] on div "Escalated" at bounding box center [428, 338] width 125 height 17
click at [450, 304] on div "Pending" at bounding box center [420, 310] width 99 height 12
click at [411, 370] on div "Escalated" at bounding box center [428, 366] width 125 height 17
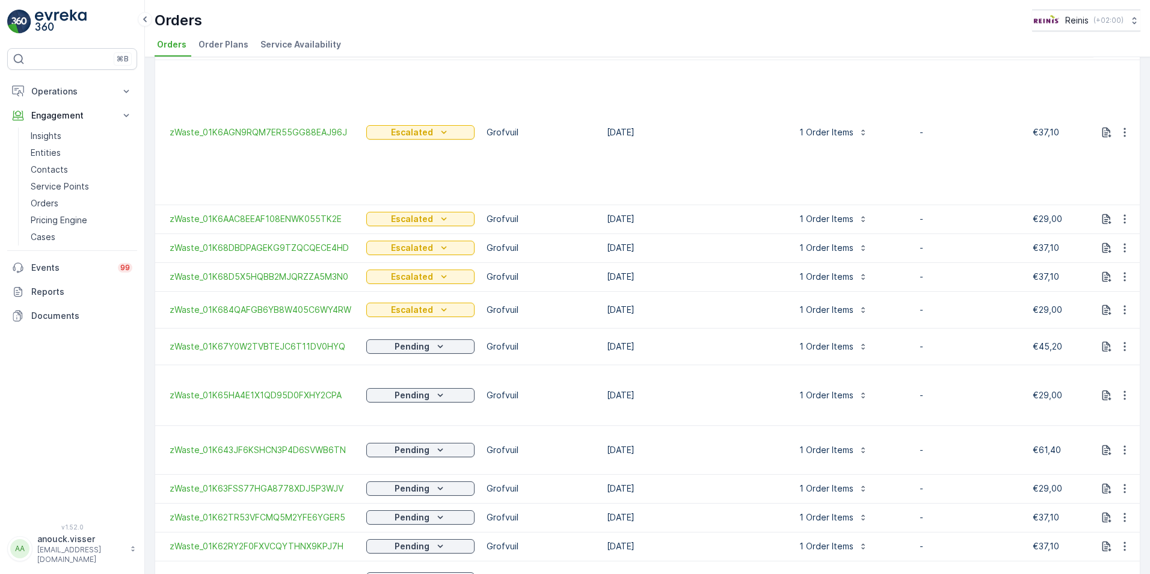
click at [441, 340] on icon "Pending" at bounding box center [440, 346] width 12 height 12
click at [434, 402] on div "Escalated" at bounding box center [428, 399] width 125 height 17
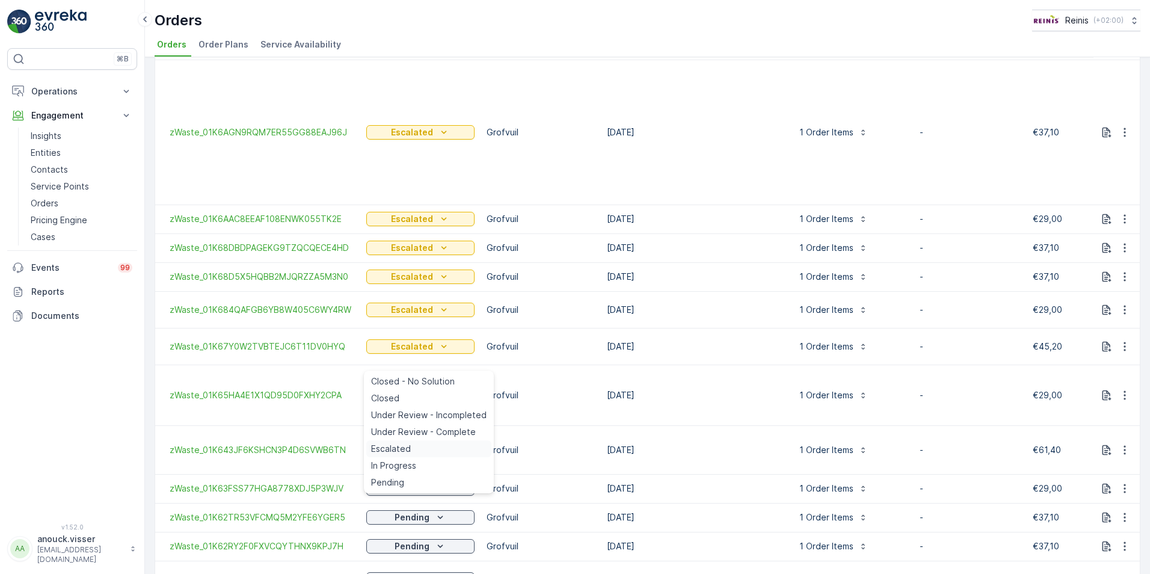
click at [415, 450] on div "Escalated" at bounding box center [428, 448] width 125 height 17
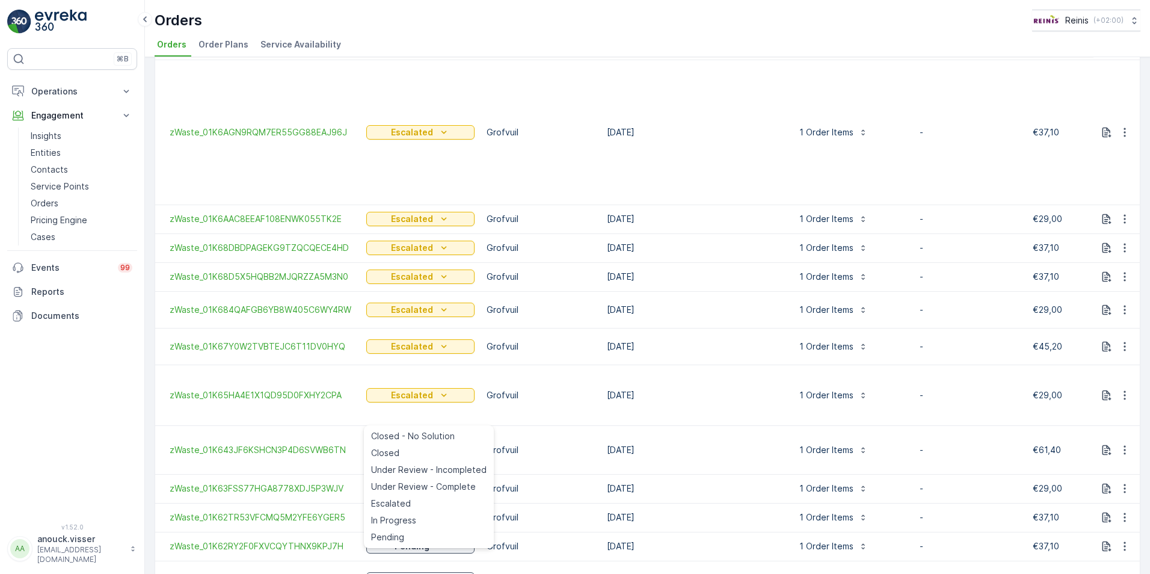
drag, startPoint x: 402, startPoint y: 500, endPoint x: 416, endPoint y: 482, distance: 23.1
click at [401, 500] on span "Escalated" at bounding box center [391, 503] width 40 height 12
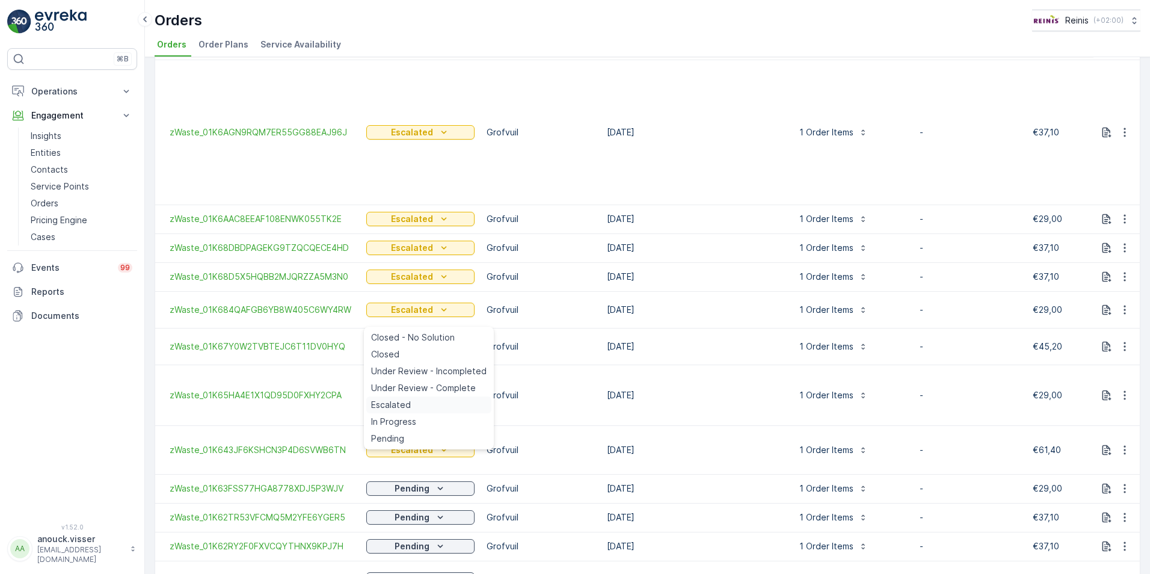
click at [418, 406] on div "Escalated" at bounding box center [428, 404] width 125 height 17
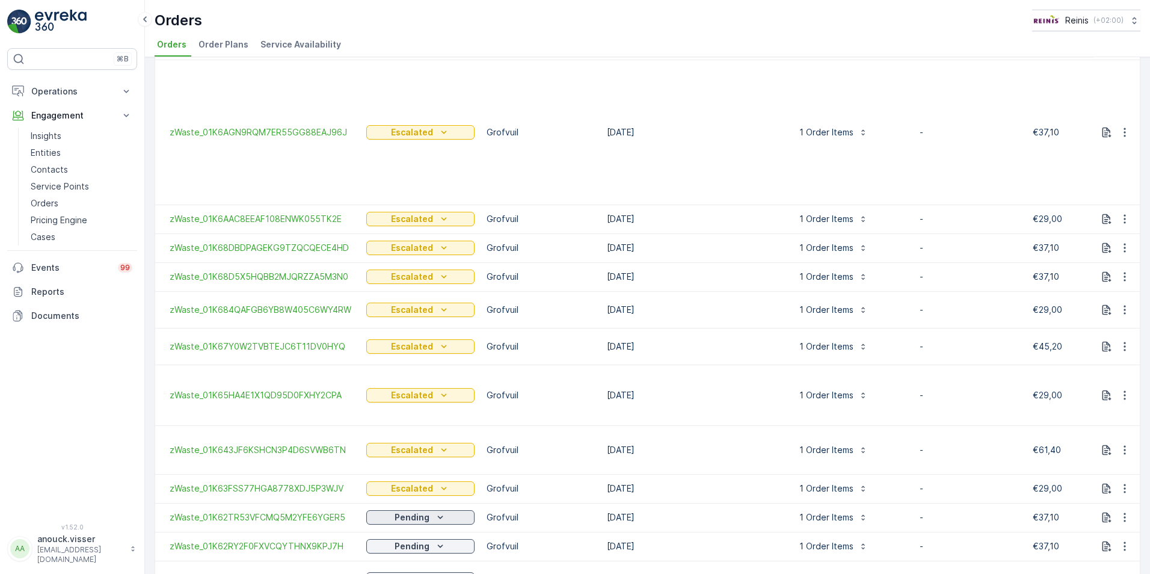
click at [426, 511] on p "Pending" at bounding box center [411, 517] width 35 height 12
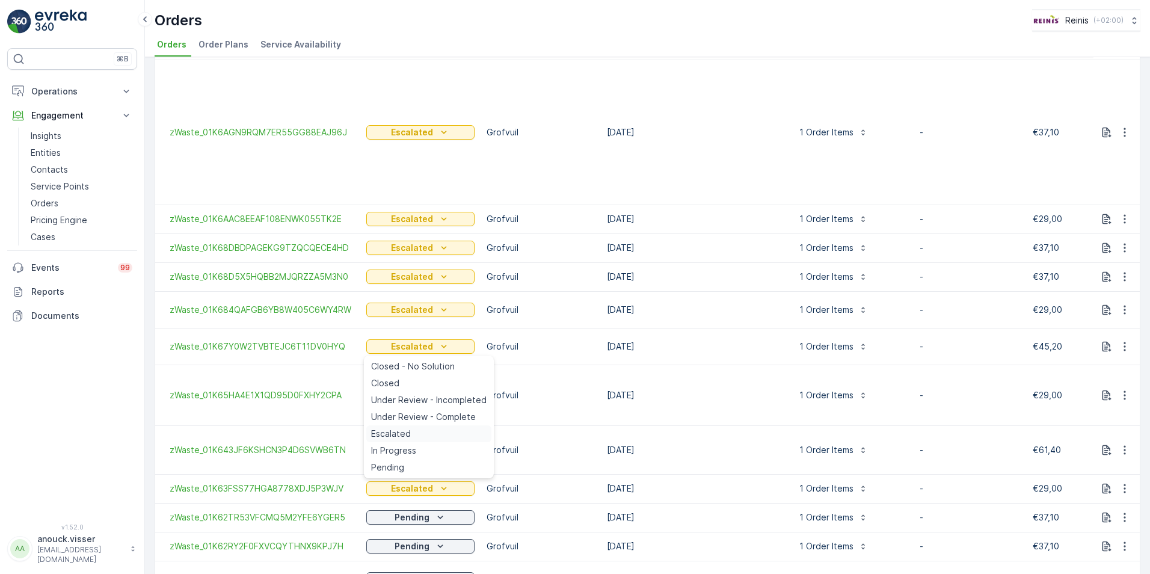
click at [446, 432] on div "Escalated" at bounding box center [428, 433] width 125 height 17
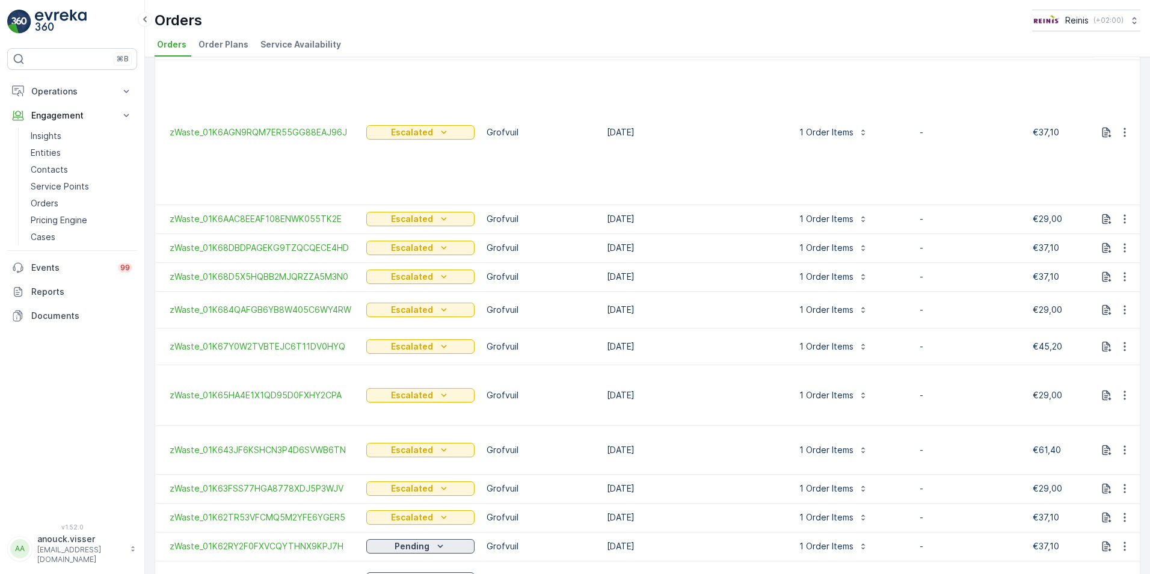
click at [426, 540] on p "Pending" at bounding box center [411, 546] width 35 height 12
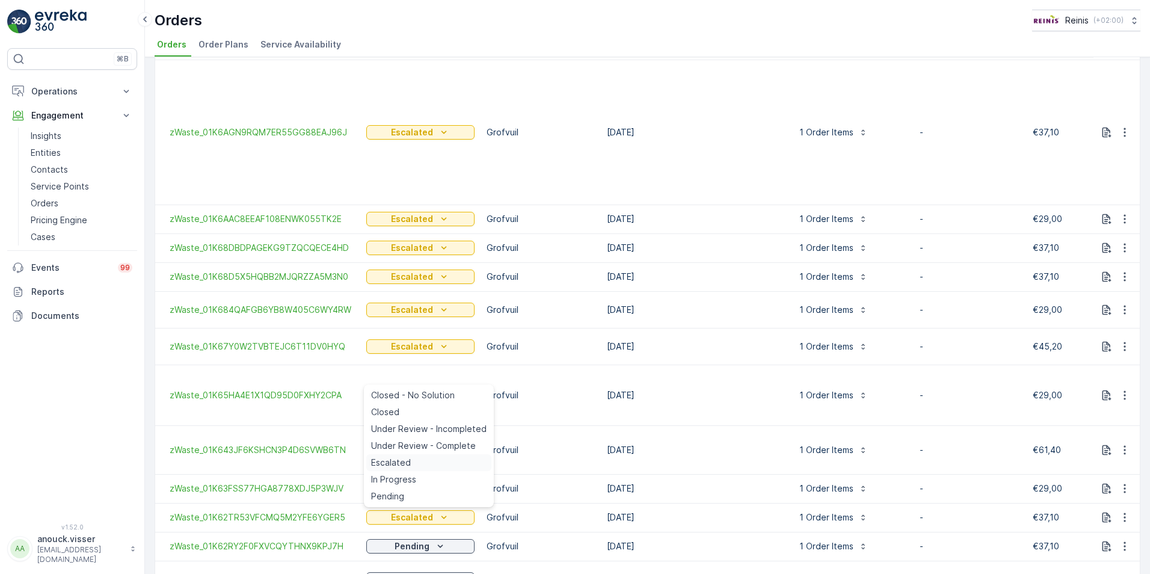
click at [426, 463] on div "Escalated" at bounding box center [428, 462] width 125 height 17
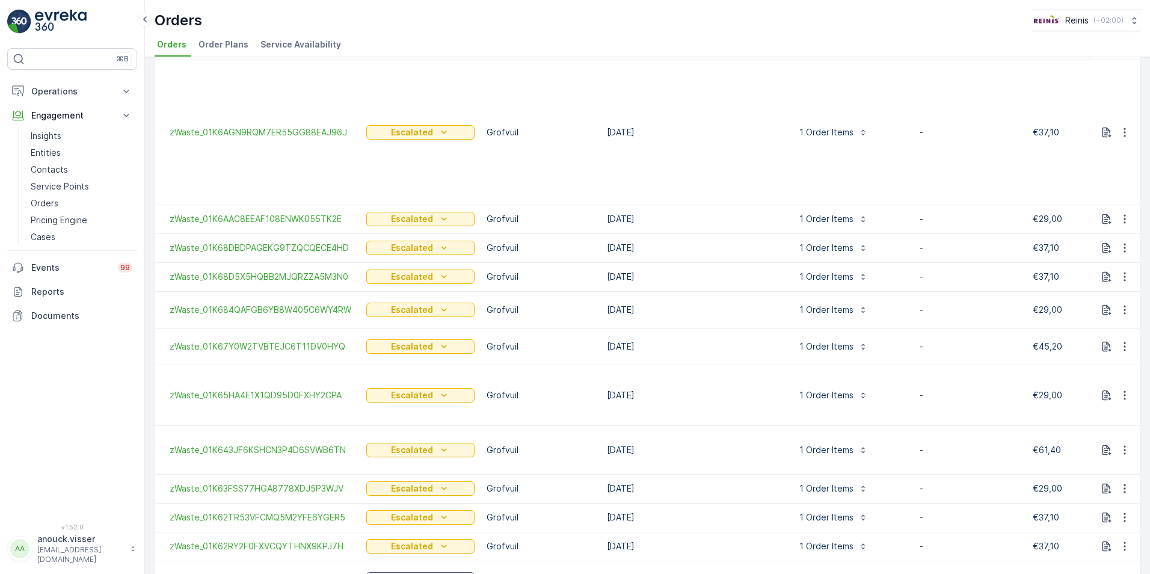
click at [438, 573] on icon "Pending" at bounding box center [440, 579] width 12 height 12
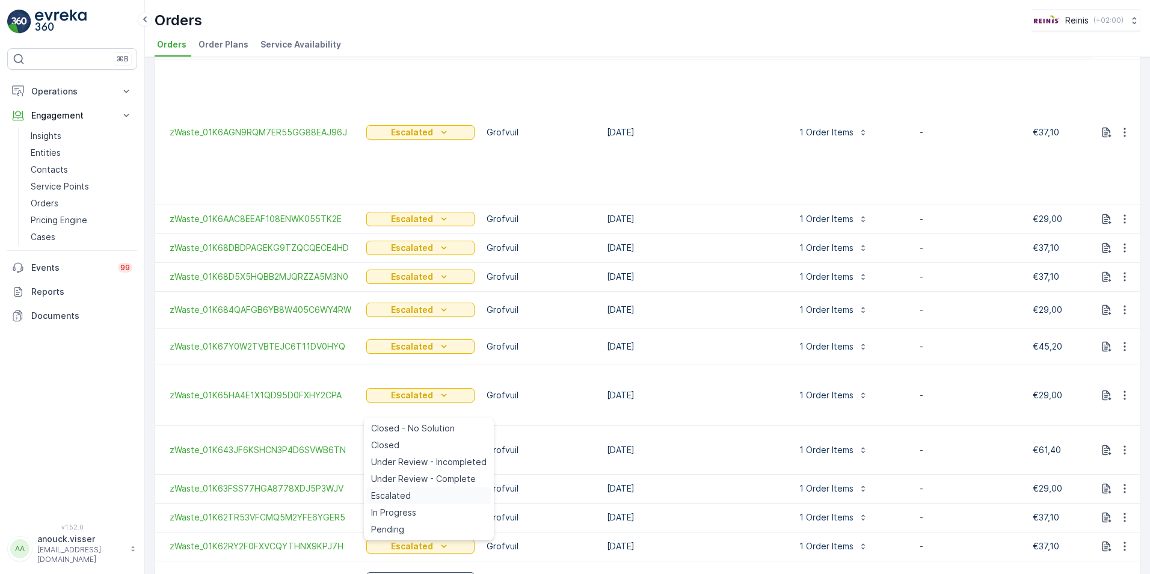
click at [436, 492] on div "Escalated" at bounding box center [428, 495] width 125 height 17
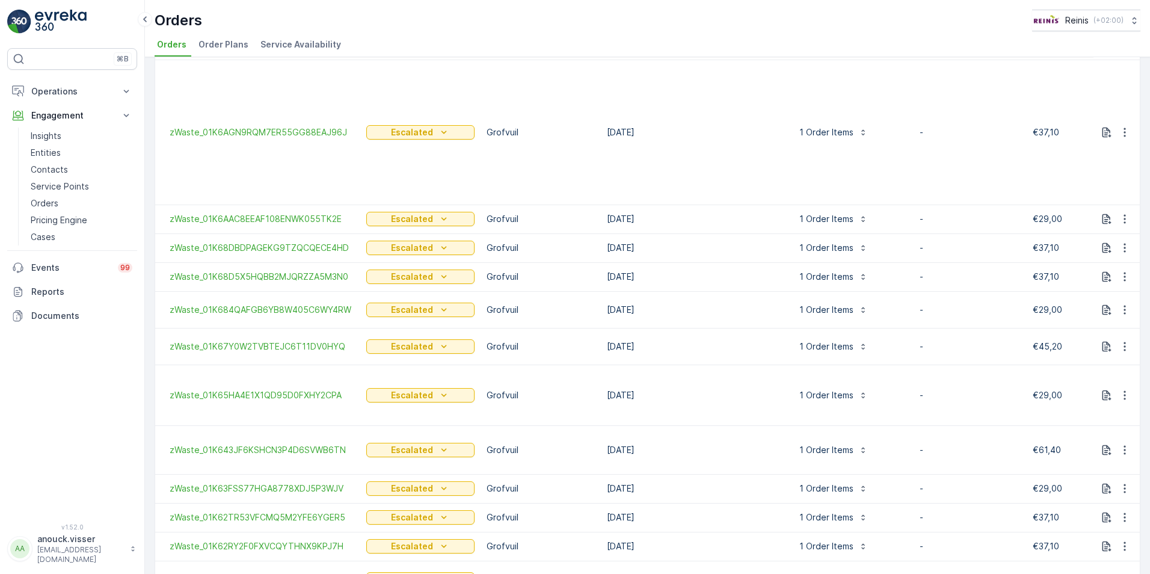
scroll to position [1191, 0]
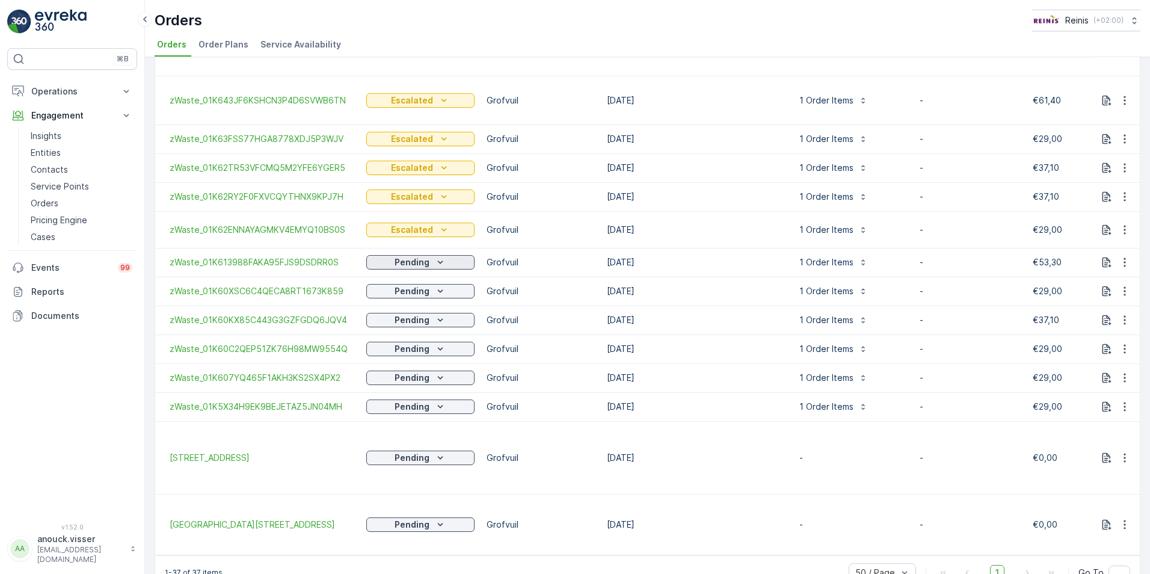
click at [400, 256] on p "Pending" at bounding box center [411, 262] width 35 height 12
click at [437, 311] on div "Escalated" at bounding box center [428, 315] width 125 height 17
click at [455, 285] on div "Pending" at bounding box center [420, 291] width 99 height 12
click at [414, 345] on div "Escalated" at bounding box center [428, 344] width 125 height 17
click at [443, 518] on icon "Pending" at bounding box center [440, 524] width 12 height 12
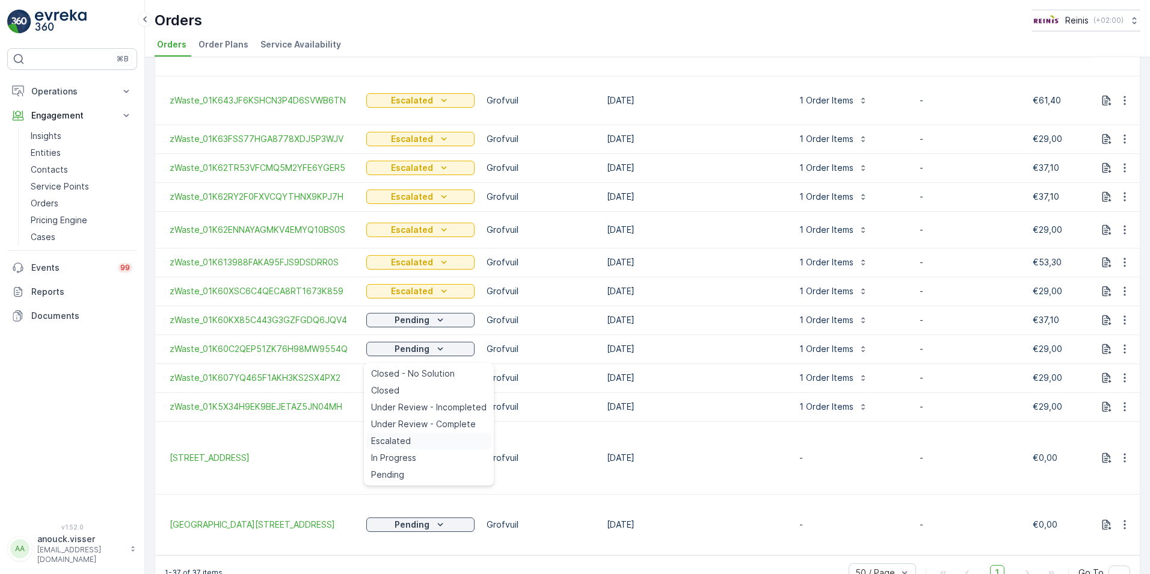
click at [459, 437] on div "Escalated" at bounding box center [428, 440] width 125 height 17
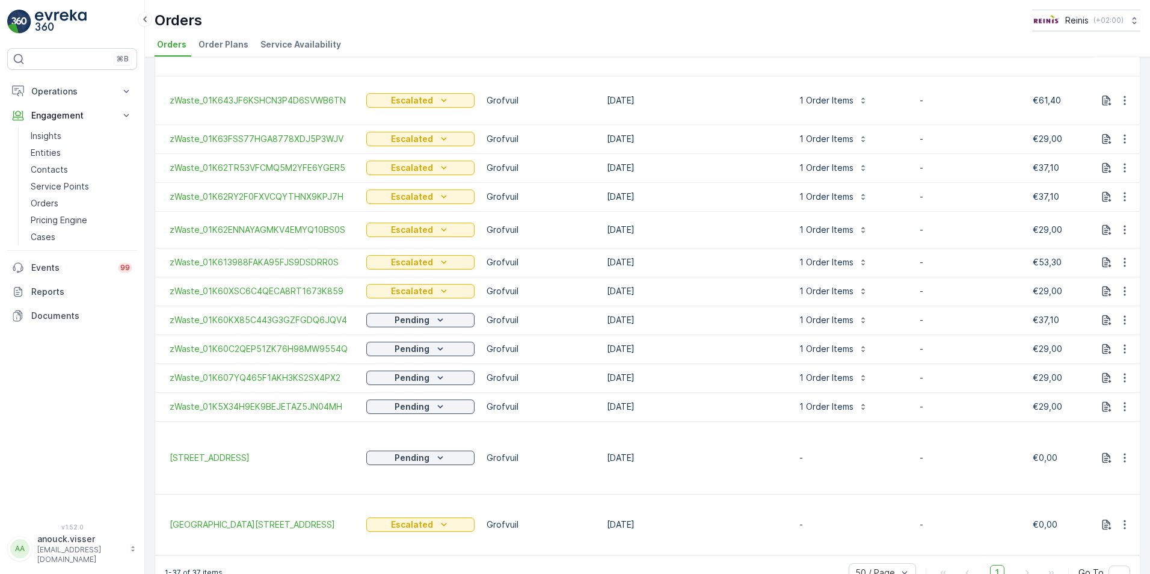
click at [435, 452] on icon "Pending" at bounding box center [440, 458] width 12 height 12
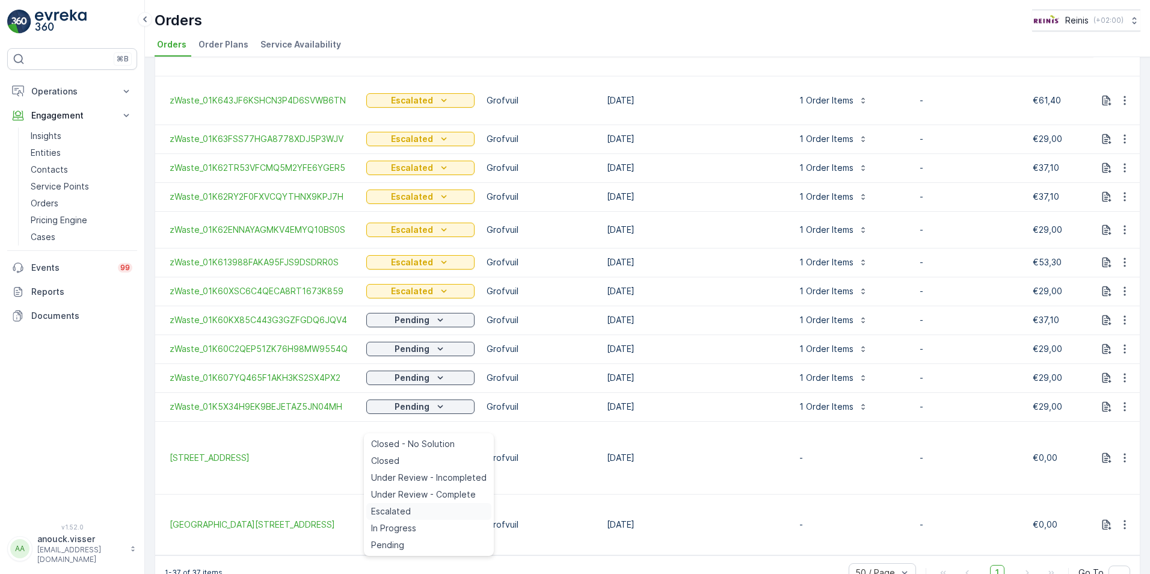
click at [391, 512] on span "Escalated" at bounding box center [391, 511] width 40 height 12
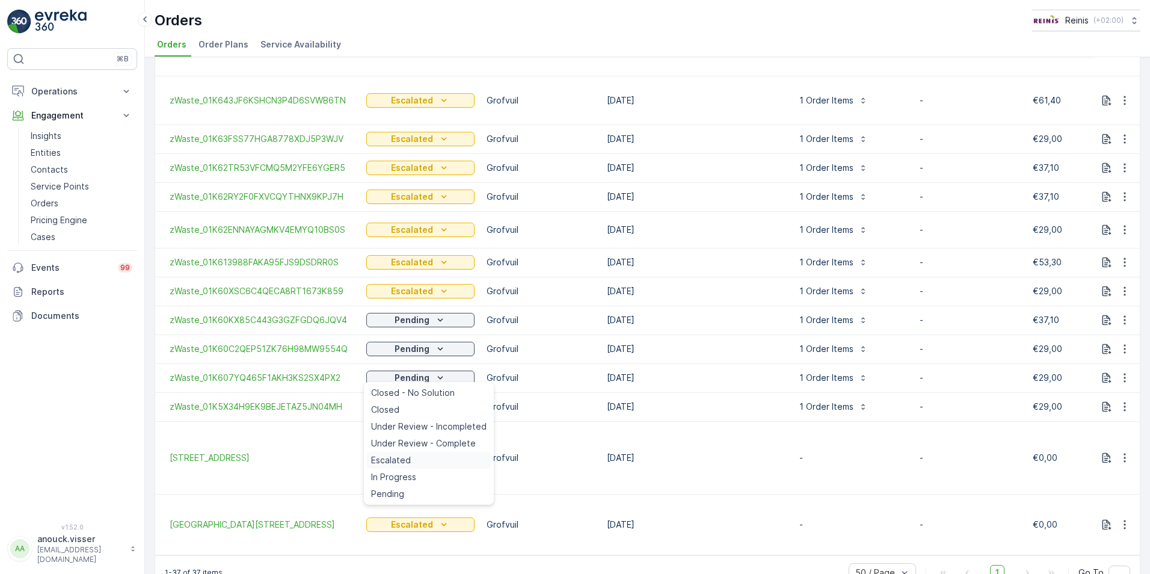
click at [415, 459] on div "Escalated" at bounding box center [428, 460] width 125 height 17
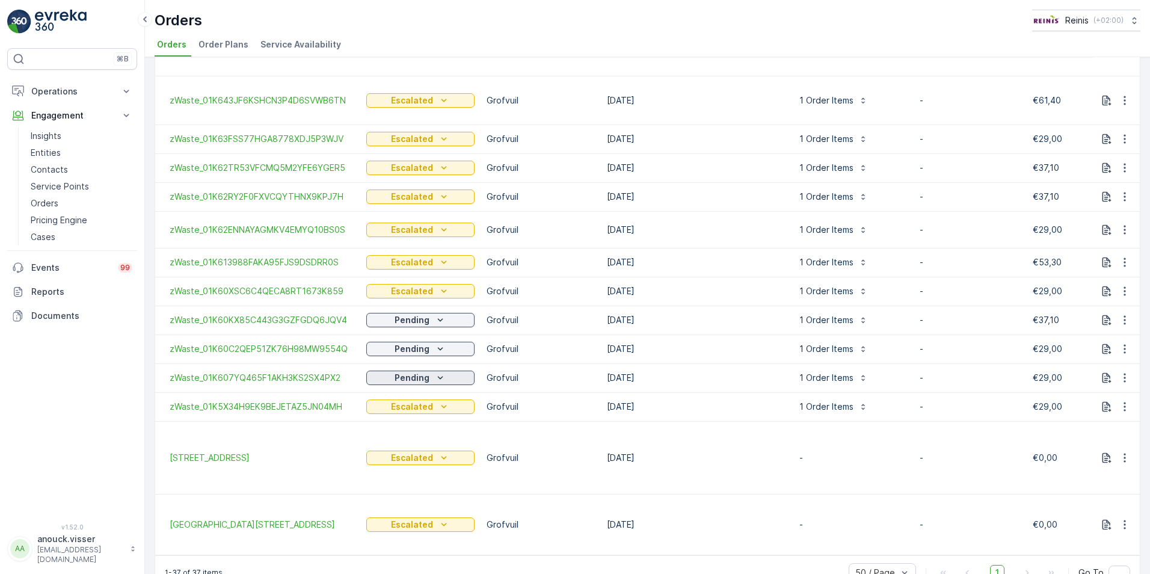
click at [443, 372] on icon "Pending" at bounding box center [440, 378] width 12 height 12
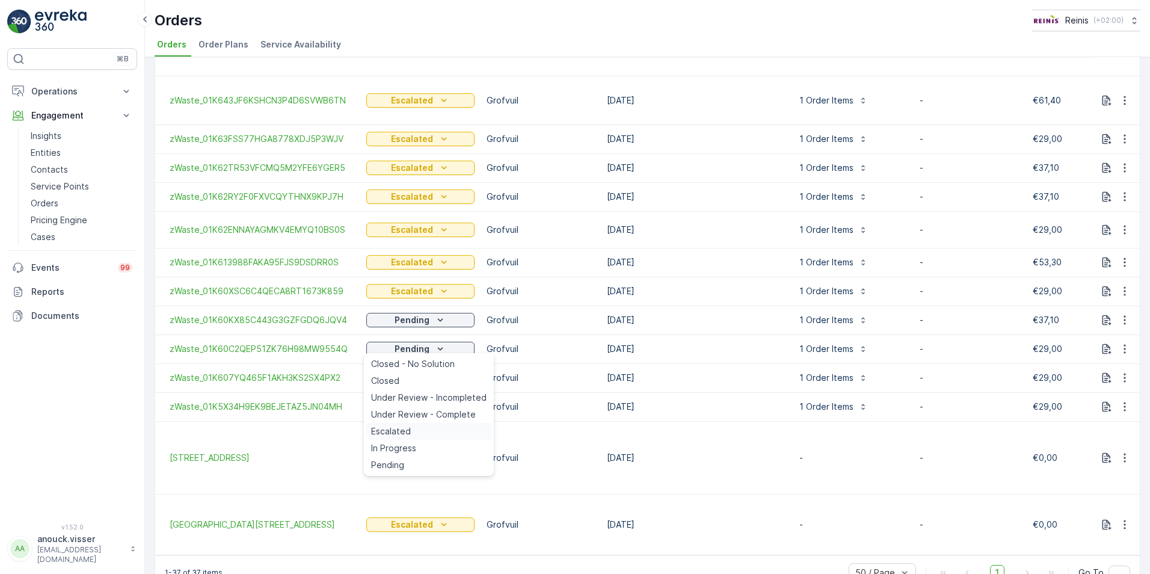
click at [424, 431] on div "Escalated" at bounding box center [428, 431] width 125 height 17
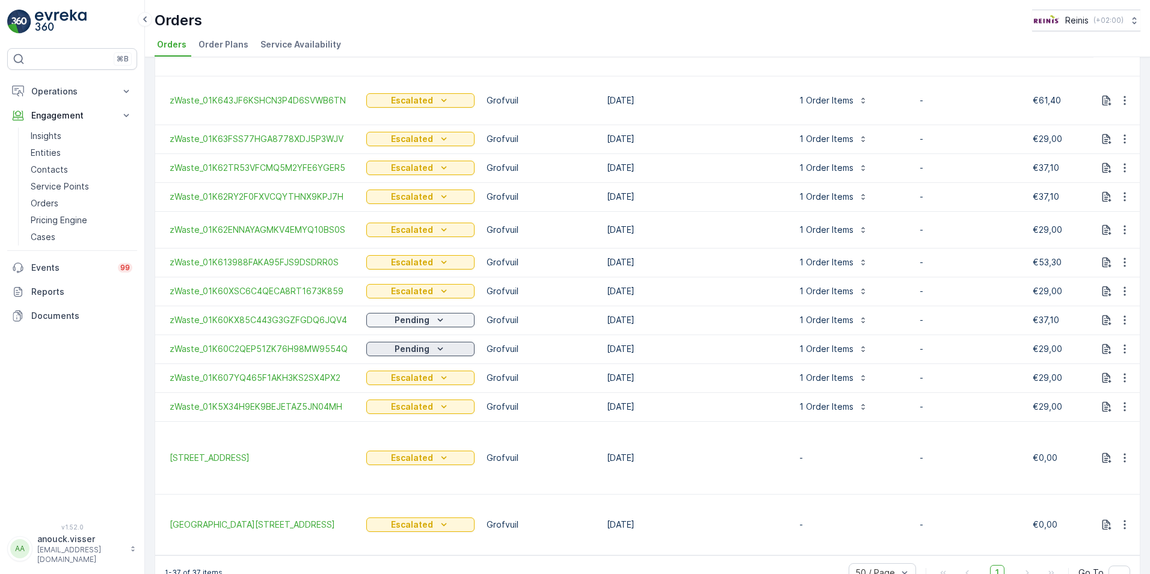
click at [412, 343] on p "Pending" at bounding box center [411, 349] width 35 height 12
click at [399, 402] on span "Escalated" at bounding box center [391, 402] width 40 height 12
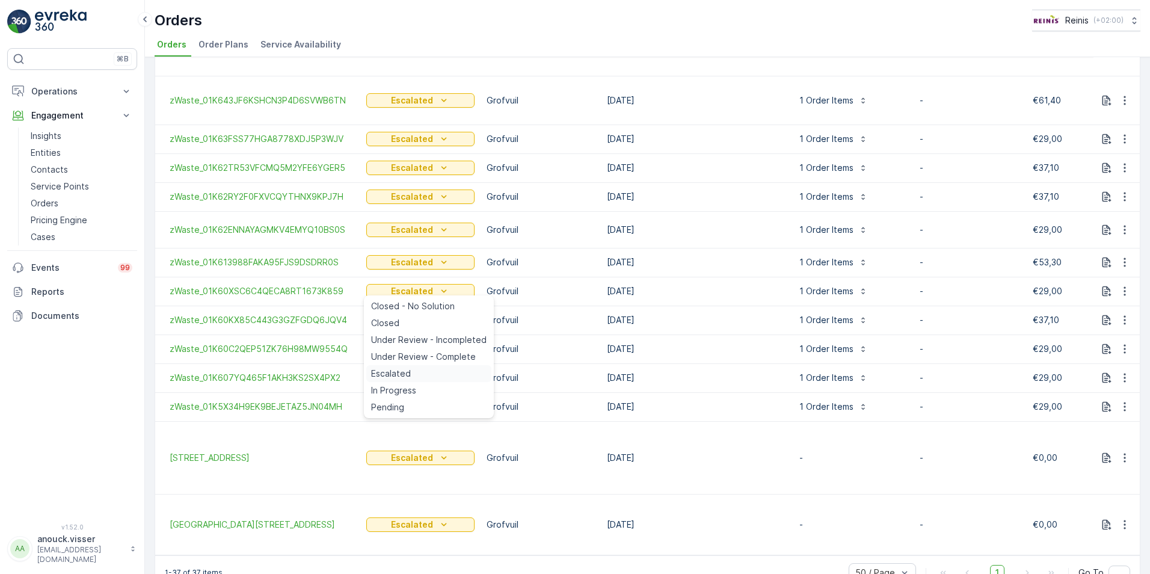
click at [406, 377] on span "Escalated" at bounding box center [391, 373] width 40 height 12
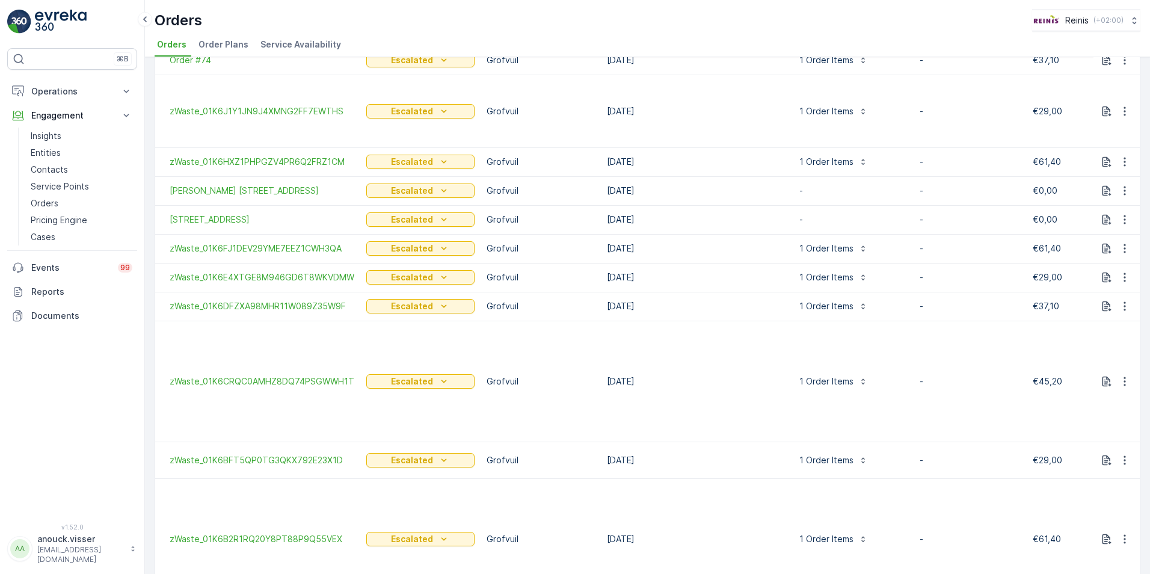
scroll to position [0, 0]
